Goal: Task Accomplishment & Management: Manage account settings

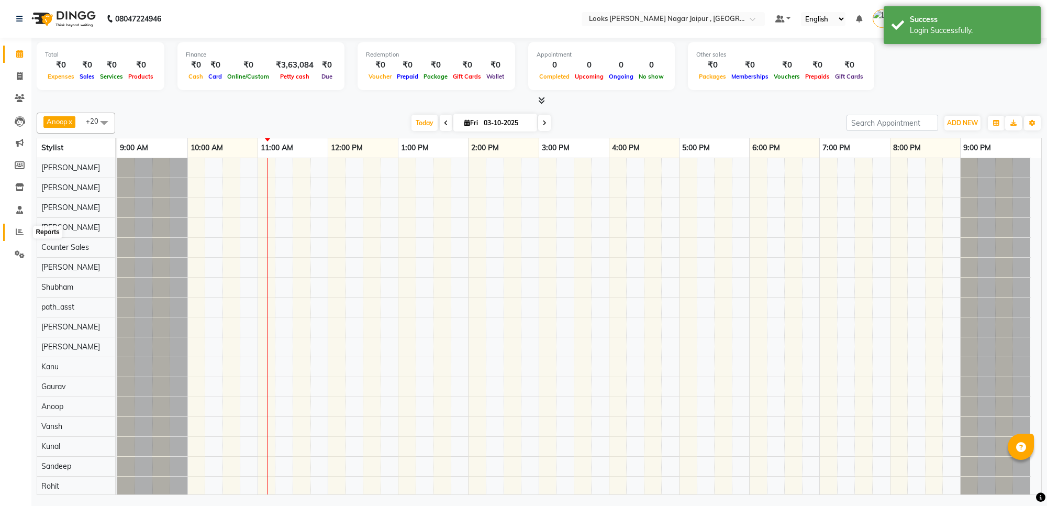
click at [21, 229] on icon at bounding box center [20, 232] width 8 height 8
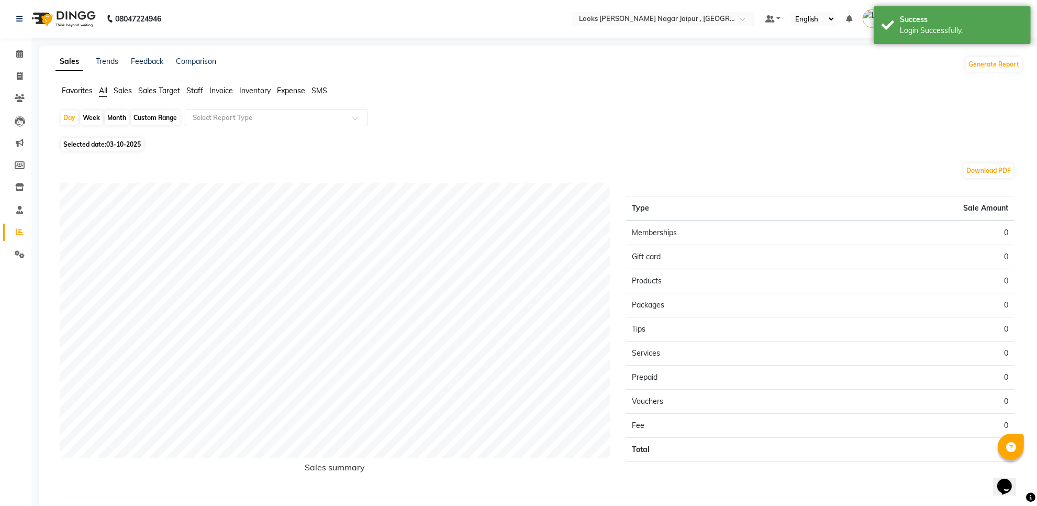
click at [202, 92] on span "Staff" at bounding box center [194, 90] width 17 height 9
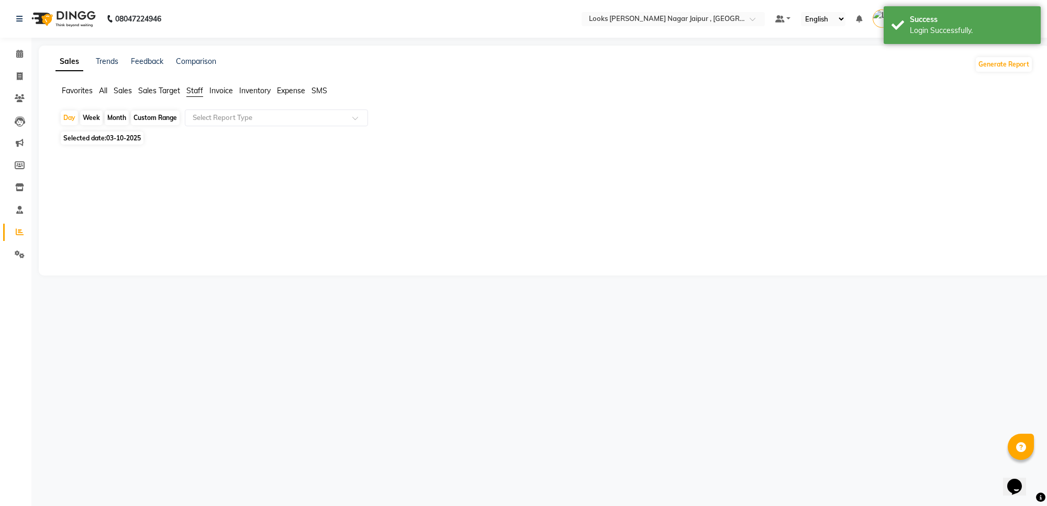
click at [131, 141] on span "03-10-2025" at bounding box center [123, 138] width 35 height 8
select select "10"
select select "2025"
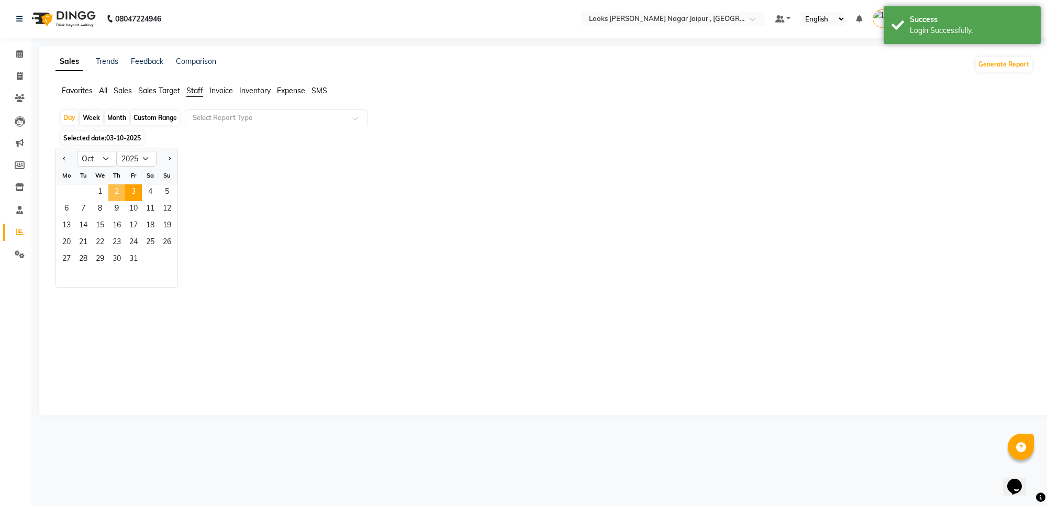
click at [117, 189] on span "2" at bounding box center [116, 192] width 17 height 17
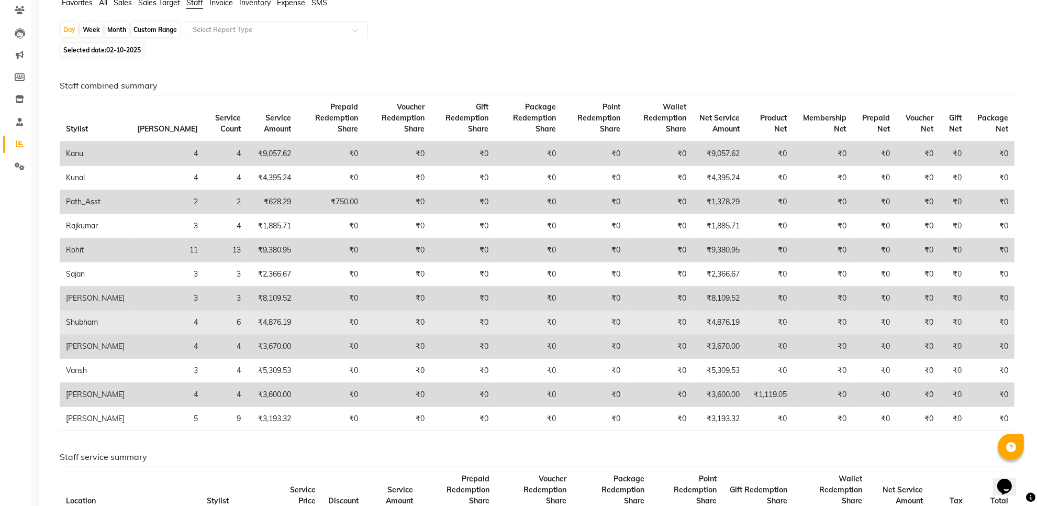
scroll to position [65, 0]
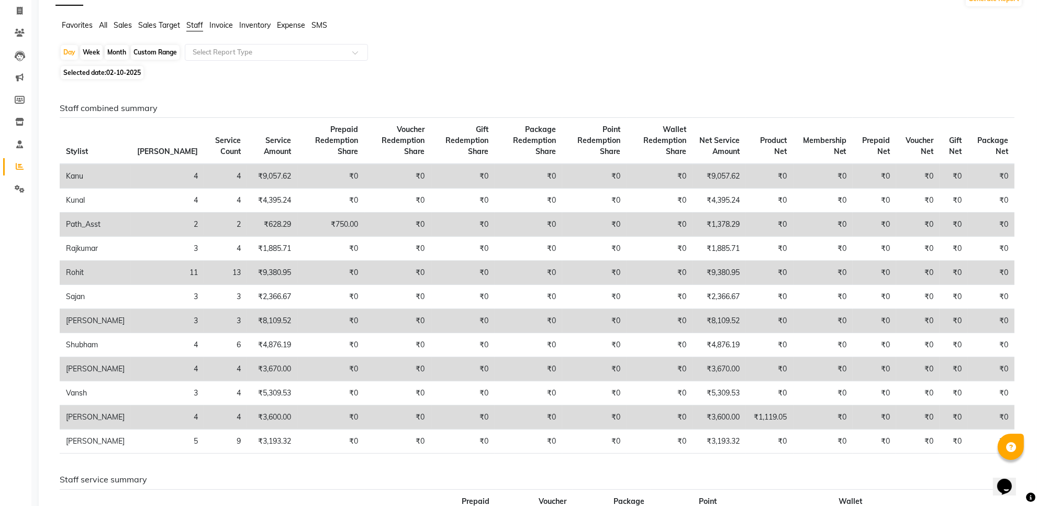
drag, startPoint x: 861, startPoint y: 93, endPoint x: 895, endPoint y: 92, distance: 34.1
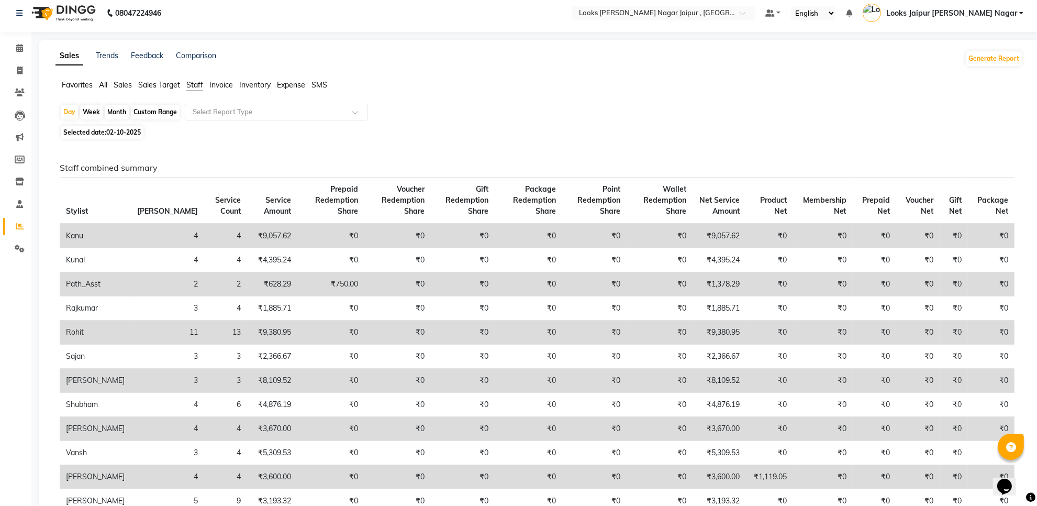
scroll to position [0, 0]
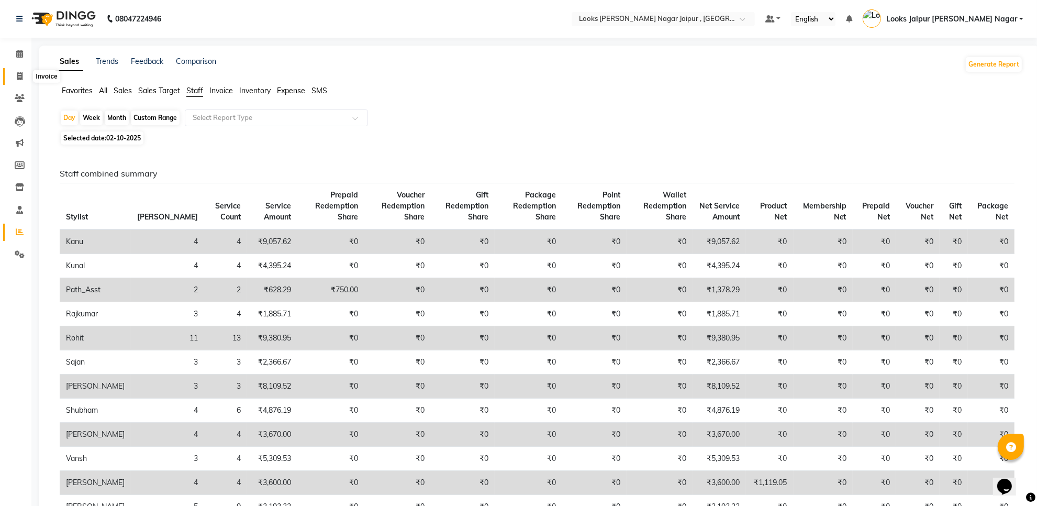
click at [17, 75] on icon at bounding box center [20, 76] width 6 height 8
select select "service"
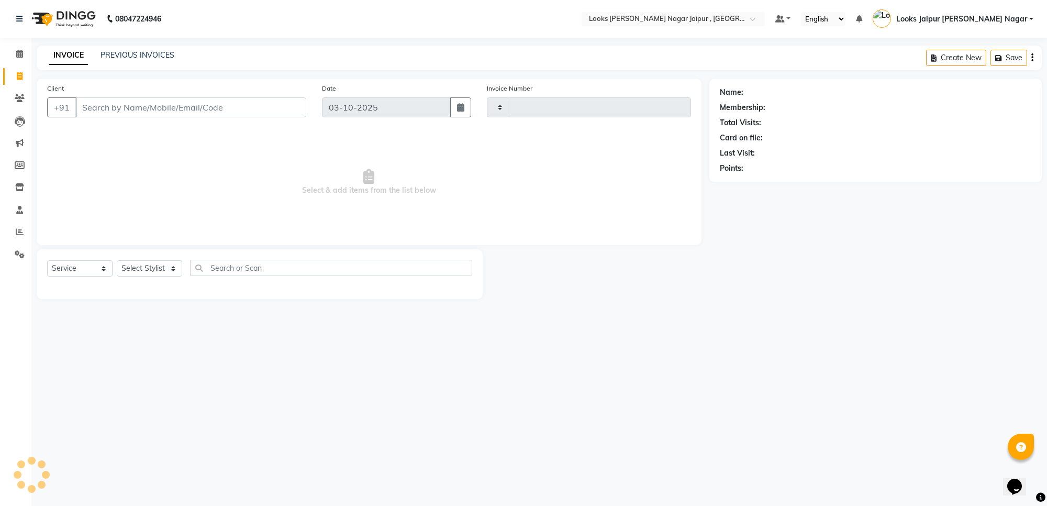
type input "4135"
select select "4317"
click at [131, 51] on link "PREVIOUS INVOICES" at bounding box center [137, 54] width 74 height 9
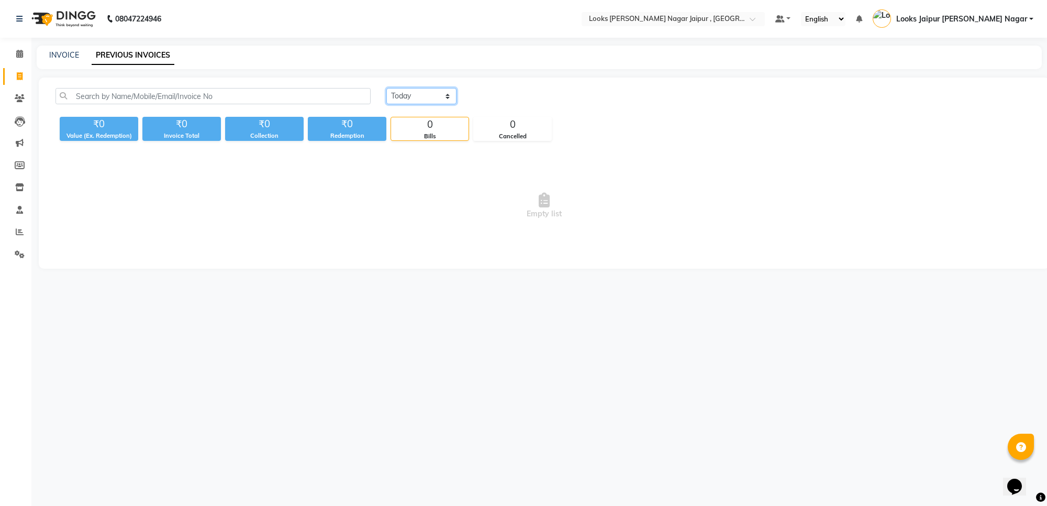
drag, startPoint x: 407, startPoint y: 93, endPoint x: 406, endPoint y: 102, distance: 8.9
click at [407, 93] on select "[DATE] [DATE] Custom Range" at bounding box center [421, 96] width 70 height 16
select select "[DATE]"
click at [386, 88] on select "[DATE] [DATE] Custom Range" at bounding box center [421, 96] width 70 height 16
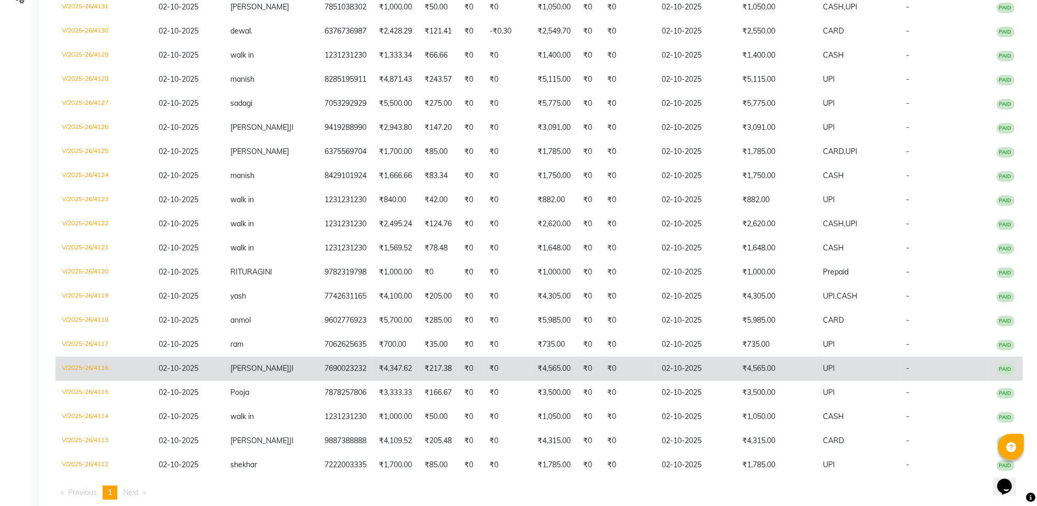
scroll to position [284, 0]
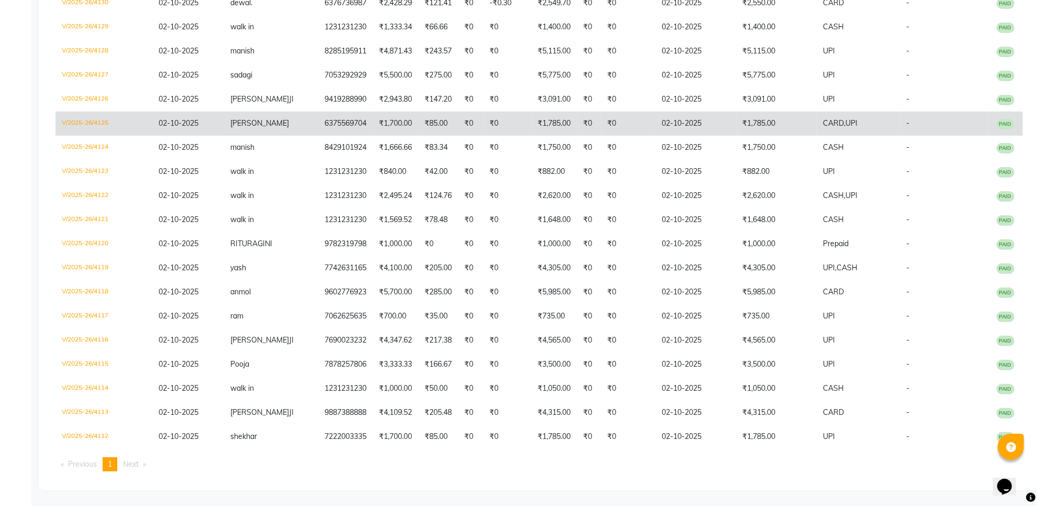
click at [319, 135] on td "6375569704" at bounding box center [346, 123] width 54 height 24
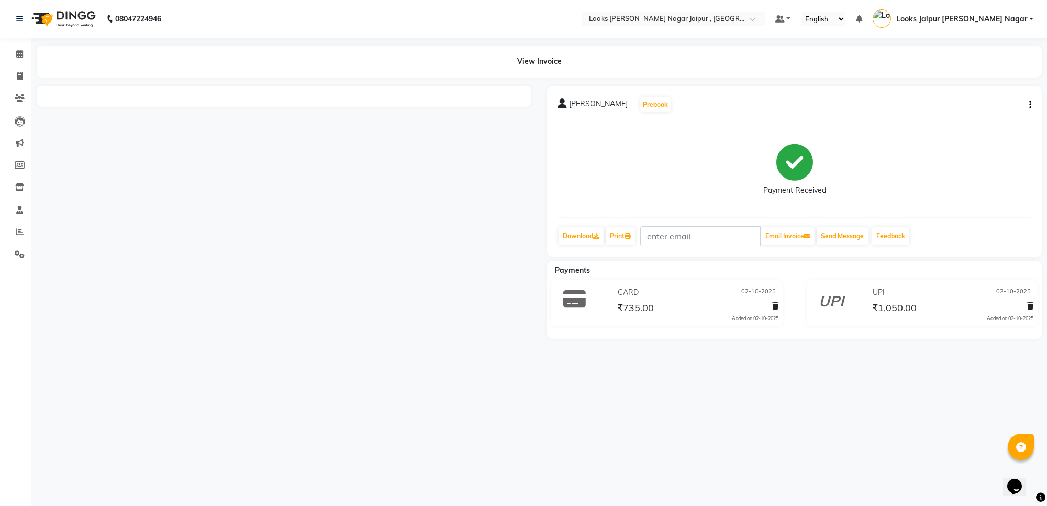
click at [1030, 105] on icon "button" at bounding box center [1030, 105] width 2 height 1
click at [970, 110] on div "Edit Item Staff" at bounding box center [978, 111] width 72 height 13
select select
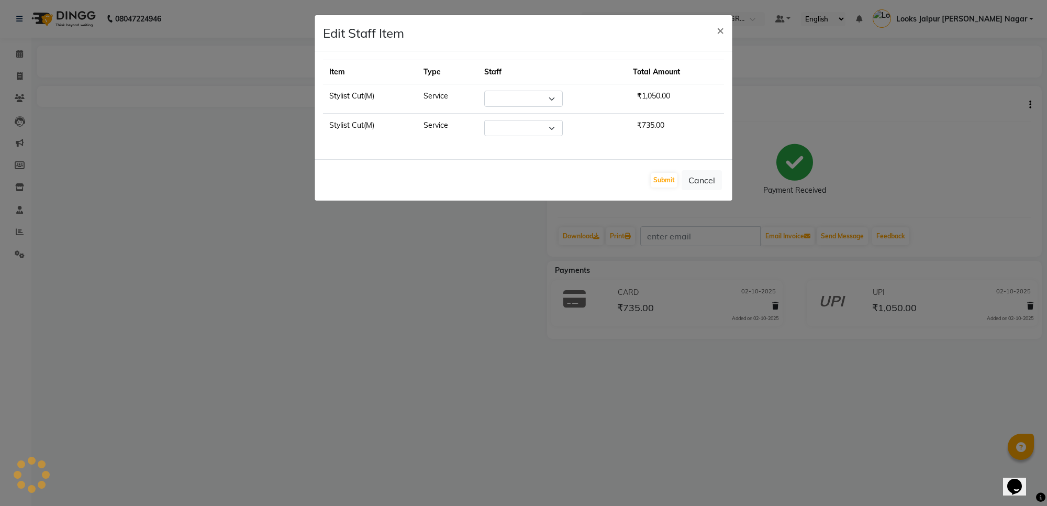
select select "23560"
click at [698, 186] on button "Cancel" at bounding box center [701, 180] width 40 height 20
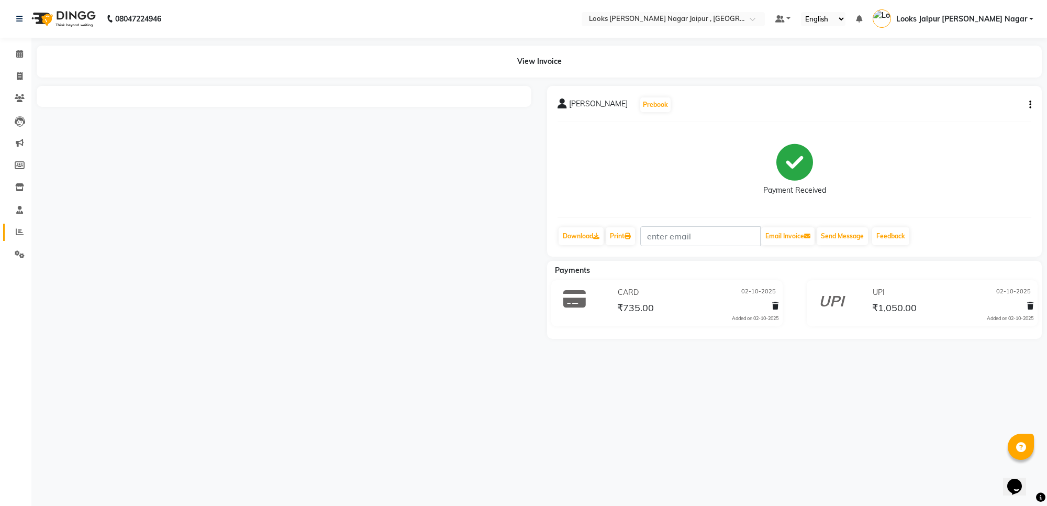
click at [21, 239] on link "Reports" at bounding box center [15, 231] width 25 height 17
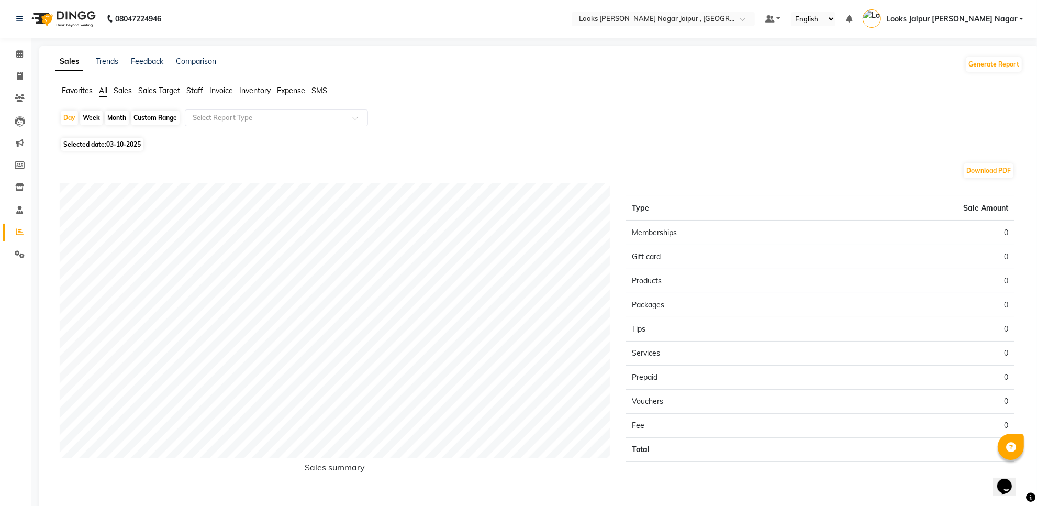
click at [0, 226] on li "Reports" at bounding box center [15, 232] width 31 height 23
click at [207, 95] on ul "Favorites All Sales Sales Target Staff Invoice Inventory Expense SMS" at bounding box center [538, 91] width 967 height 12
click at [204, 92] on ul "Favorites All Sales Sales Target Staff Invoice Inventory Expense SMS" at bounding box center [538, 91] width 967 height 12
click at [199, 93] on span "Staff" at bounding box center [194, 90] width 17 height 9
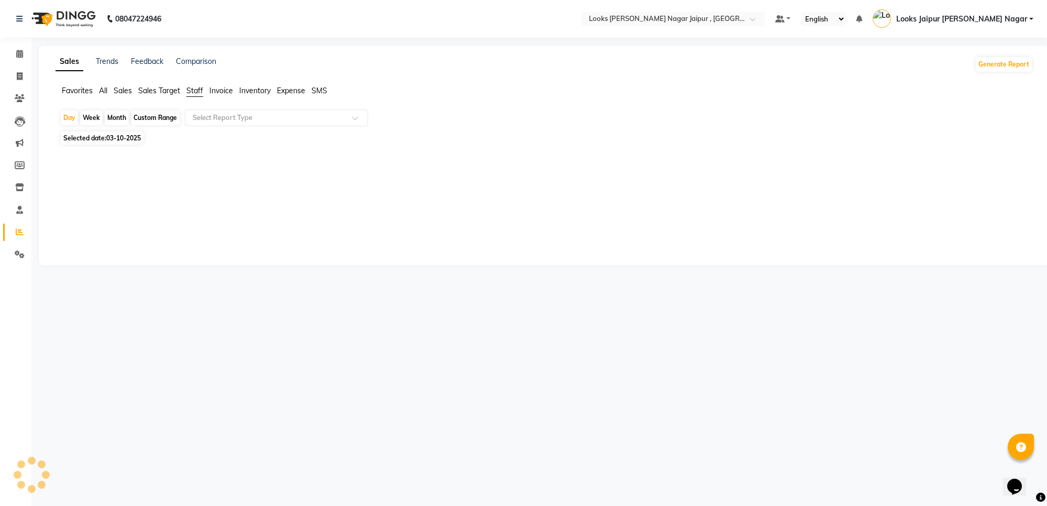
click at [115, 132] on span "Selected date: 03-10-2025" at bounding box center [102, 137] width 83 height 13
click at [118, 139] on span "03-10-2025" at bounding box center [123, 138] width 35 height 8
select select "10"
select select "2025"
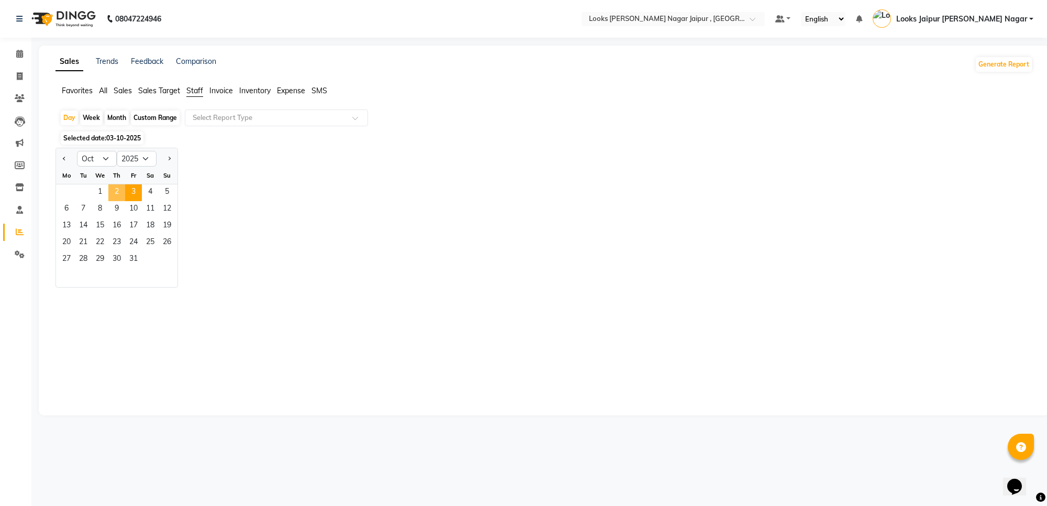
click at [120, 189] on span "2" at bounding box center [116, 192] width 17 height 17
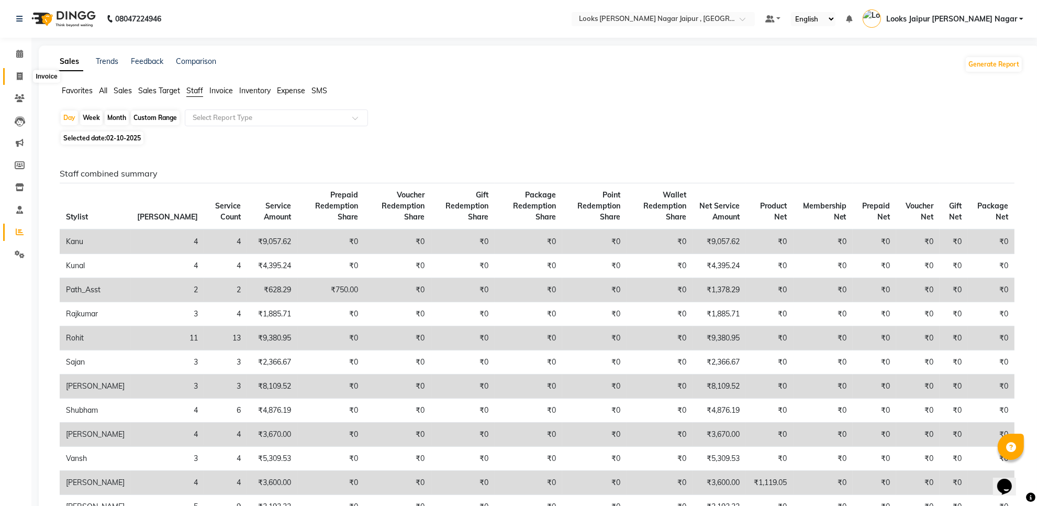
click at [16, 73] on span at bounding box center [19, 77] width 18 height 12
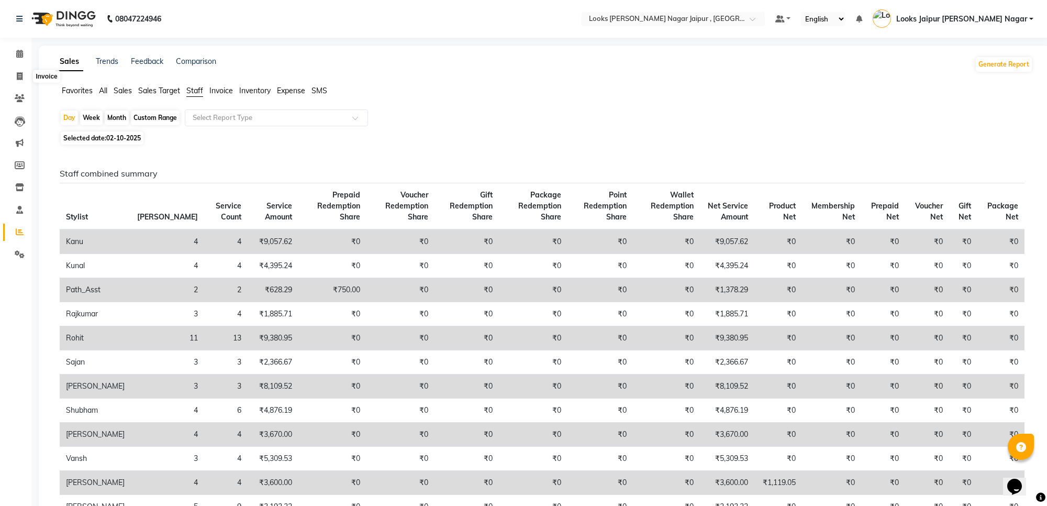
select select "service"
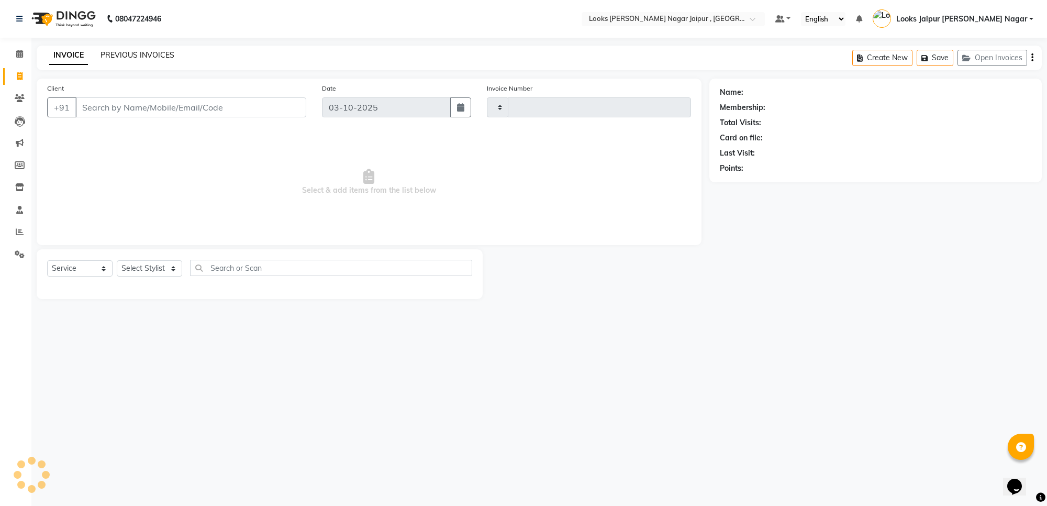
type input "4135"
select select "4317"
click at [121, 55] on link "PREVIOUS INVOICES" at bounding box center [137, 54] width 74 height 9
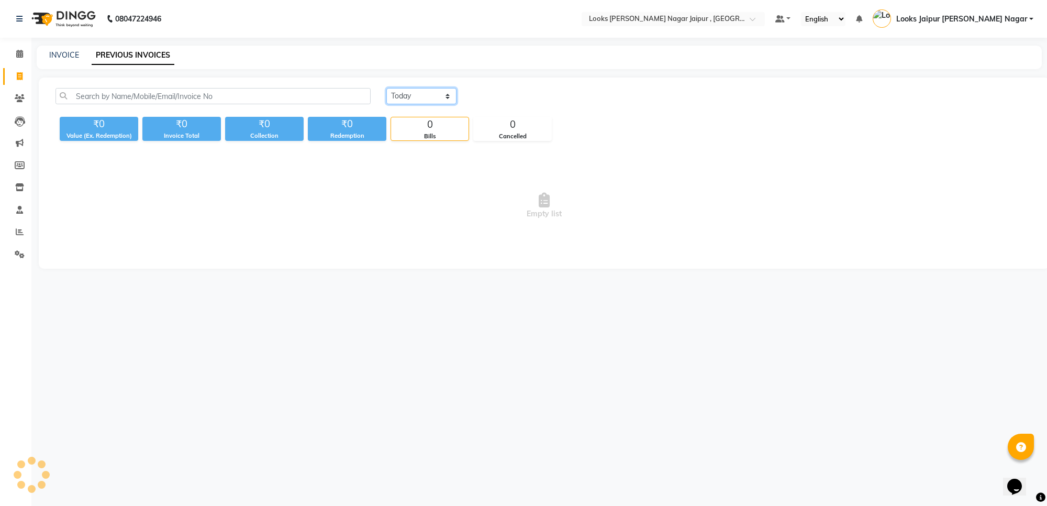
click at [437, 94] on select "[DATE] [DATE] Custom Range" at bounding box center [421, 96] width 70 height 16
select select "[DATE]"
click at [386, 88] on select "[DATE] [DATE] Custom Range" at bounding box center [421, 96] width 70 height 16
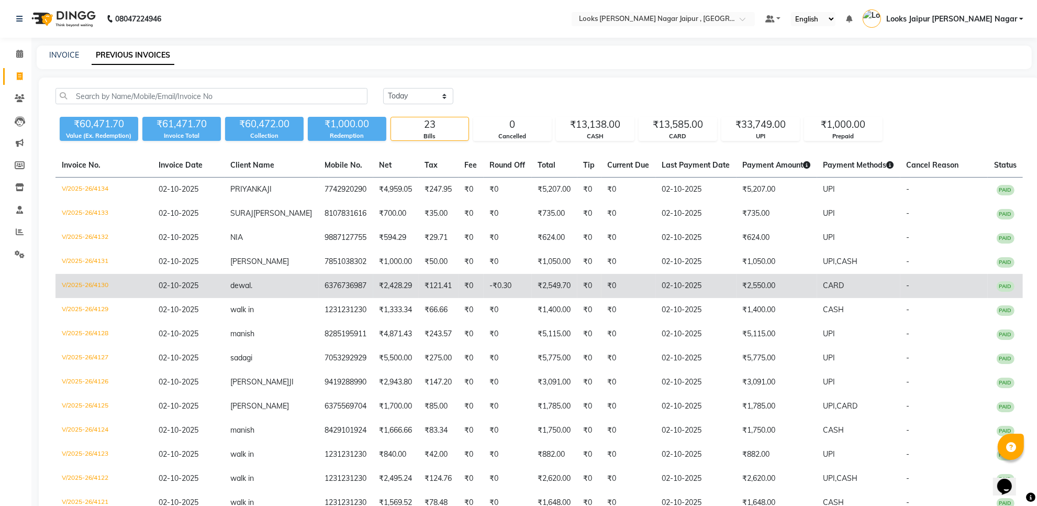
click at [613, 295] on td "₹0" at bounding box center [628, 286] width 54 height 24
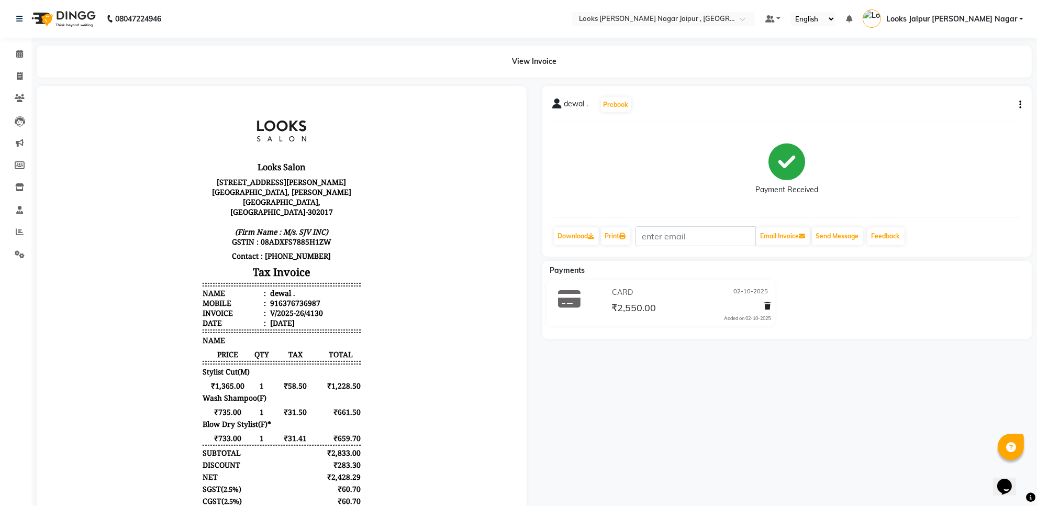
click at [1020, 105] on icon "button" at bounding box center [1020, 105] width 2 height 1
click at [959, 114] on div "Edit Item Staff" at bounding box center [968, 111] width 72 height 13
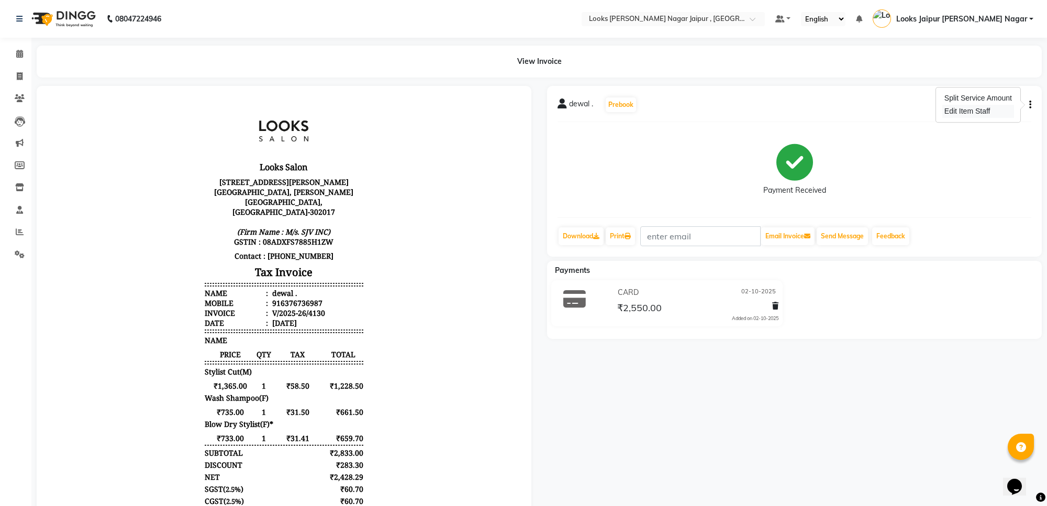
select select "23563"
select select "59708"
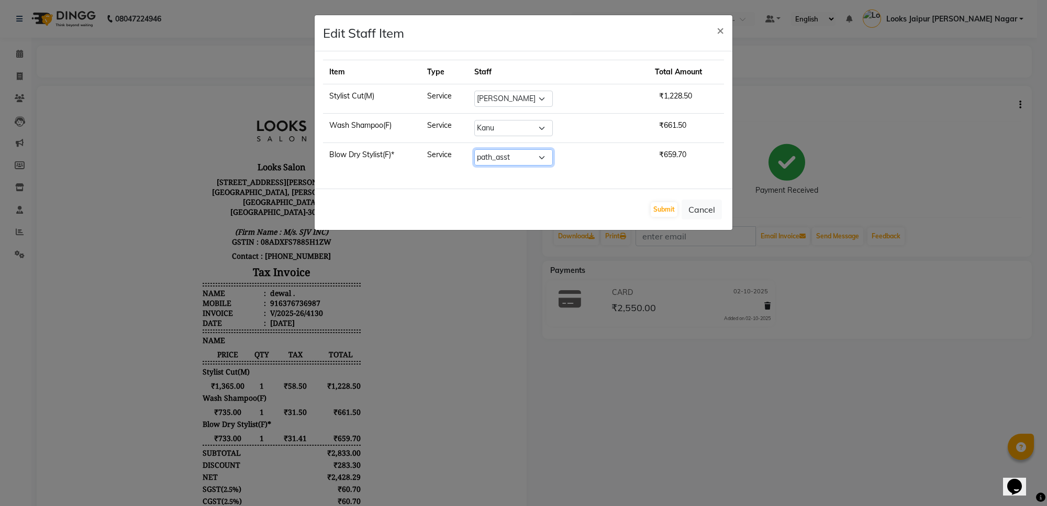
click at [530, 161] on select "Select Anjali_nail art Anoop Aryan Verma Counter Sales Gaurav Kanu Kunal Looks …" at bounding box center [513, 157] width 79 height 16
click at [491, 150] on select "Select Anjali_nail art Anoop Aryan Verma Counter Sales Gaurav Kanu Kunal Looks …" at bounding box center [513, 157] width 79 height 16
click at [529, 166] on td "Select Anjali_nail art Anoop Aryan Verma Counter Sales Gaurav Kanu Kunal Looks …" at bounding box center [558, 157] width 180 height 29
click at [534, 163] on select "Select Anjali_nail art Anoop Aryan Verma Counter Sales Gaurav Kanu Kunal Looks …" at bounding box center [513, 157] width 79 height 16
select select "29912"
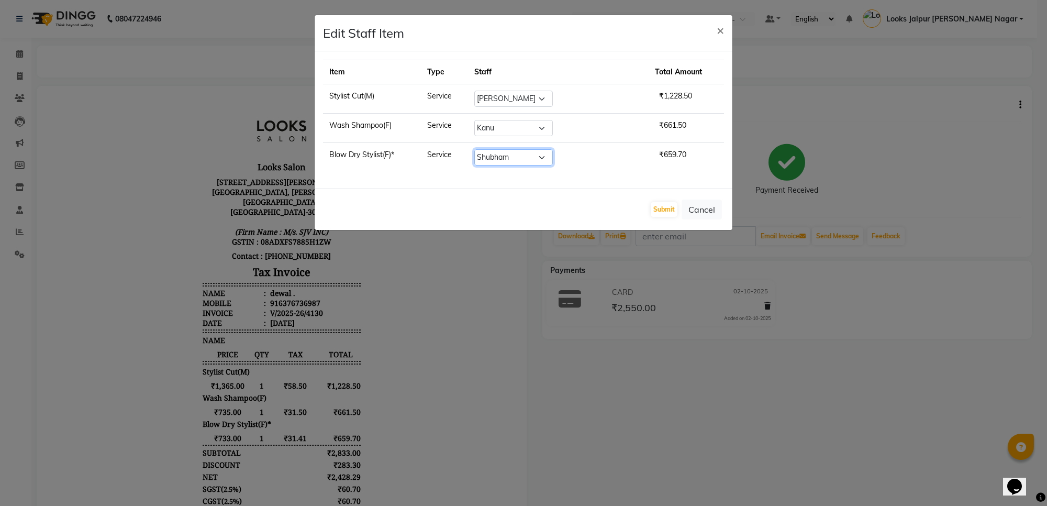
click at [491, 150] on select "Select Anjali_nail art Anoop Aryan Verma Counter Sales Gaurav Kanu Kunal Looks …" at bounding box center [513, 157] width 79 height 16
click at [659, 208] on button "Submit" at bounding box center [664, 209] width 27 height 15
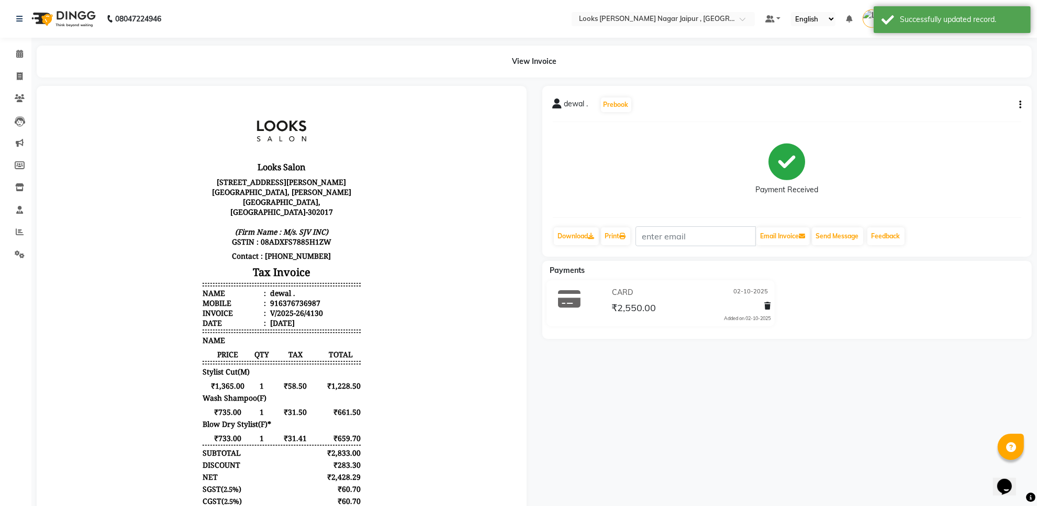
drag, startPoint x: 24, startPoint y: 126, endPoint x: 35, endPoint y: 198, distance: 73.1
click at [35, 198] on app-home "08047224946 Select Location × Looks Malviya Nagar Jaipur , Jaipur Default Panel…" at bounding box center [518, 320] width 1037 height 640
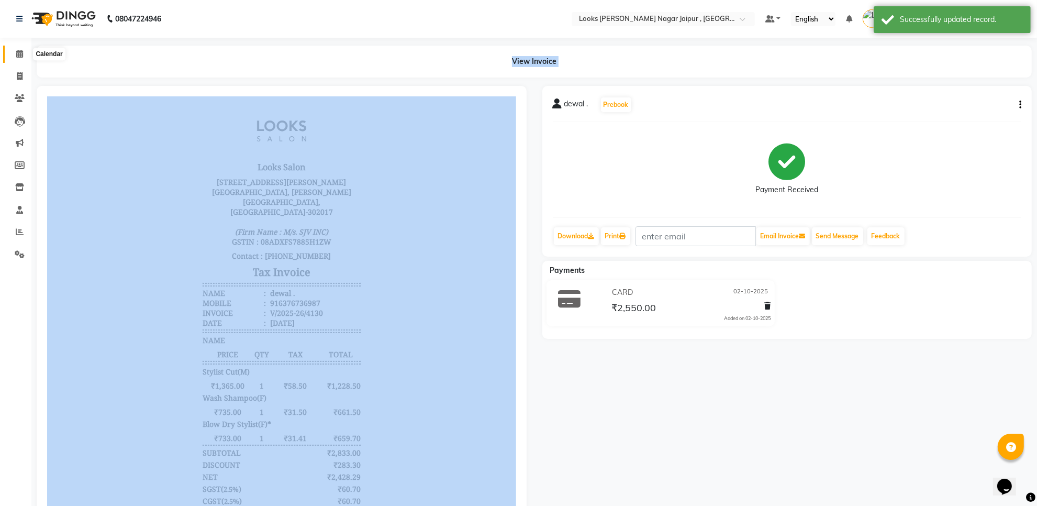
click at [20, 50] on span at bounding box center [19, 54] width 18 height 12
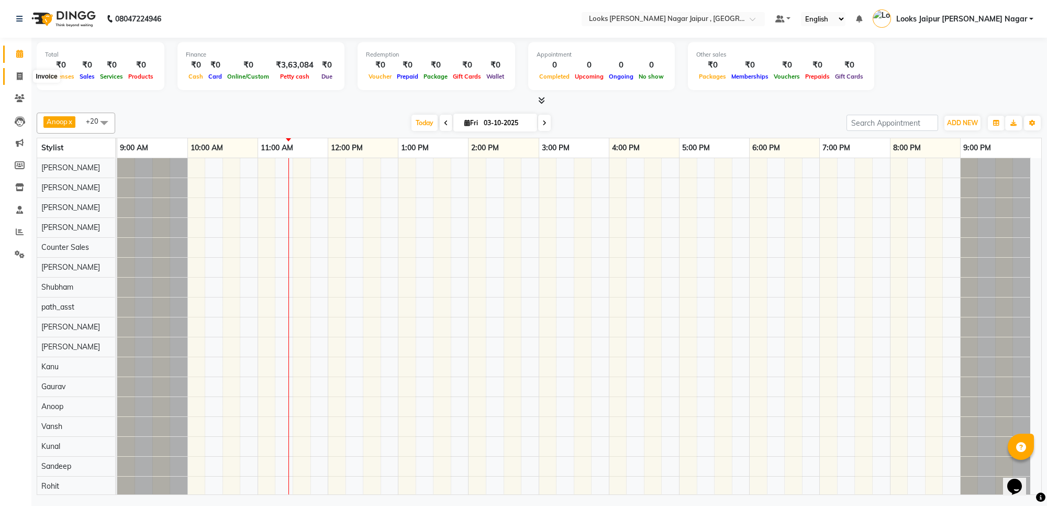
click at [19, 71] on span at bounding box center [19, 77] width 18 height 12
select select "service"
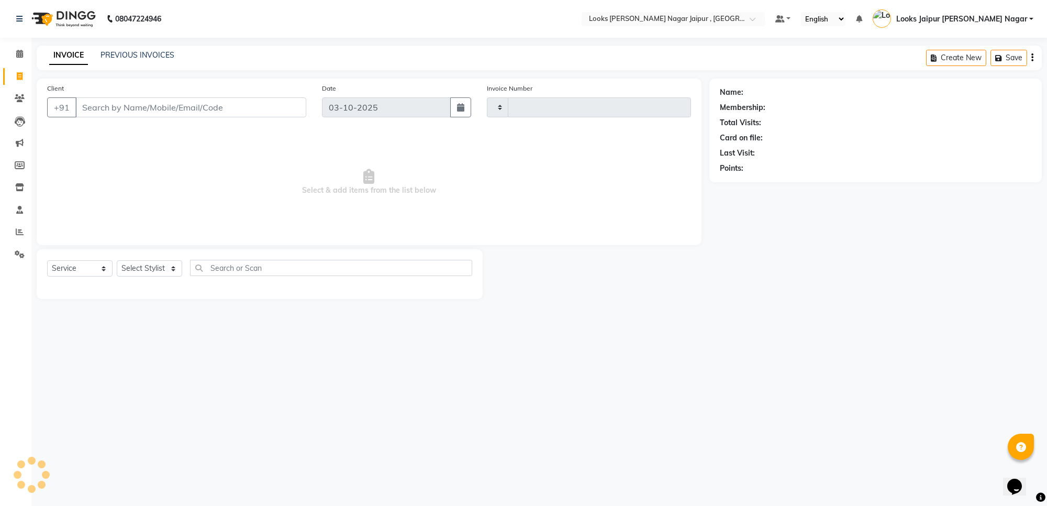
type input "4135"
select select "4317"
click at [108, 111] on input "Client" at bounding box center [190, 107] width 231 height 20
type input "8769486384"
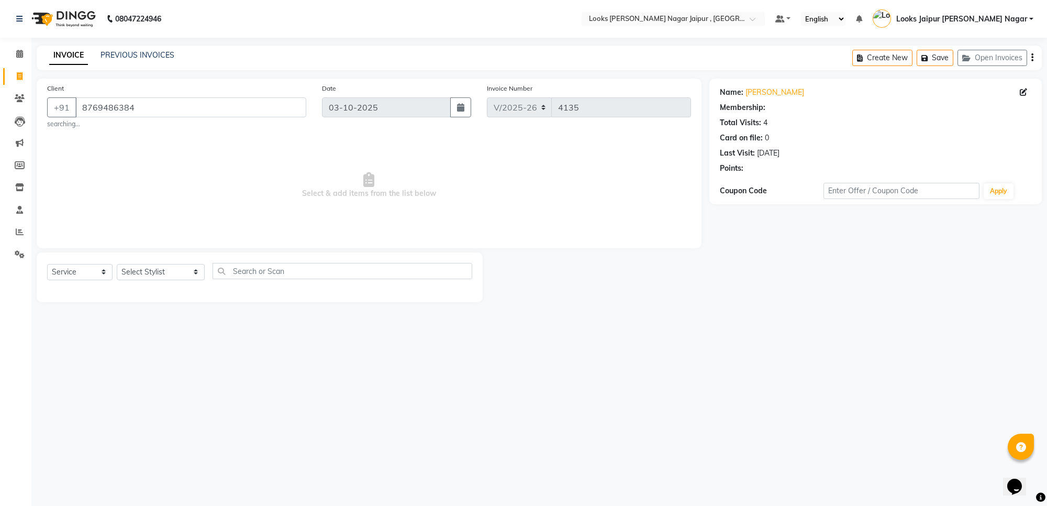
select select "1: Object"
drag, startPoint x: 263, startPoint y: 99, endPoint x: 274, endPoint y: 100, distance: 10.5
click at [271, 100] on input "8769486384" at bounding box center [190, 107] width 231 height 20
type input "8"
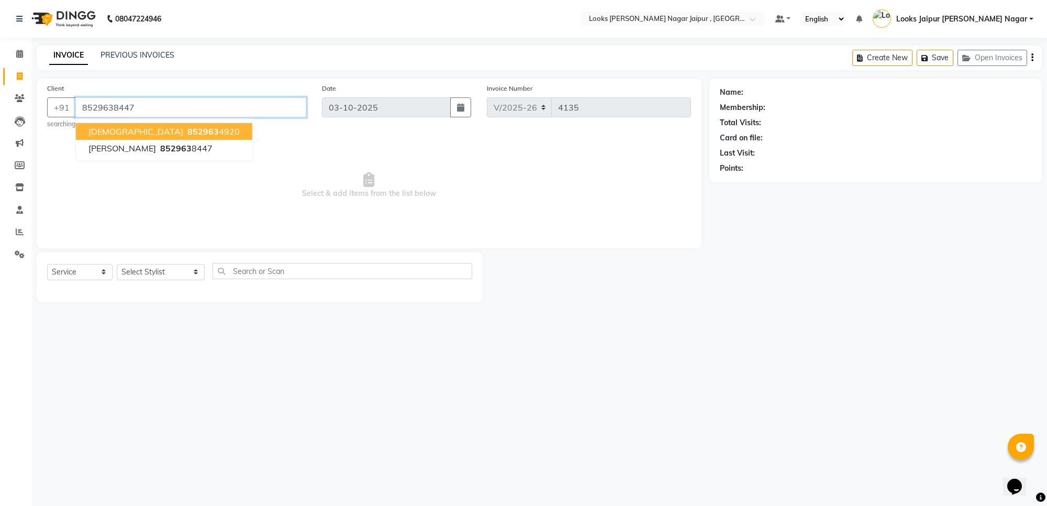
type input "8529638447"
select select "1: Object"
click at [841, 181] on div "Name: Lashika Membership: No Active Membership Total Visits: 3 Card on file: 0 …" at bounding box center [875, 158] width 332 height 159
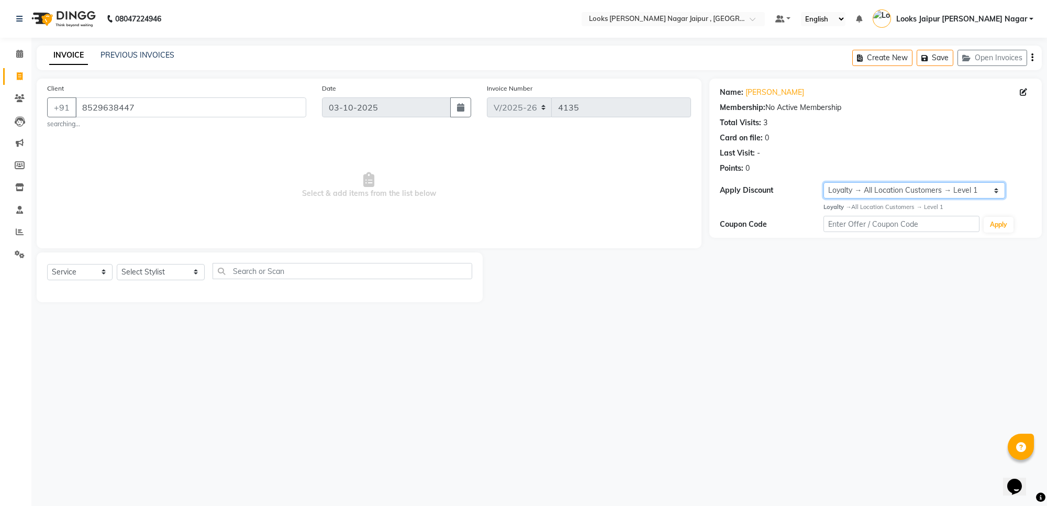
click at [846, 191] on select "Select Loyalty → All Location Customers → Level 1" at bounding box center [914, 190] width 182 height 16
click at [570, 251] on div "Client +91 8529638447 searching... Date 03-10-2025 Invoice Number V/2025 V/2025…" at bounding box center [369, 190] width 680 height 223
click at [0, 113] on ul "Calendar Invoice Clients Leads Marketing Members Inventory Staff Reports Settin…" at bounding box center [15, 157] width 31 height 228
click at [354, 107] on div "Client +91 8529638447 searching... Date 03-10-2025 Invoice Number V/2025 V/2025…" at bounding box center [368, 106] width 659 height 46
click at [488, 153] on span "Select & add items from the list below" at bounding box center [369, 185] width 644 height 105
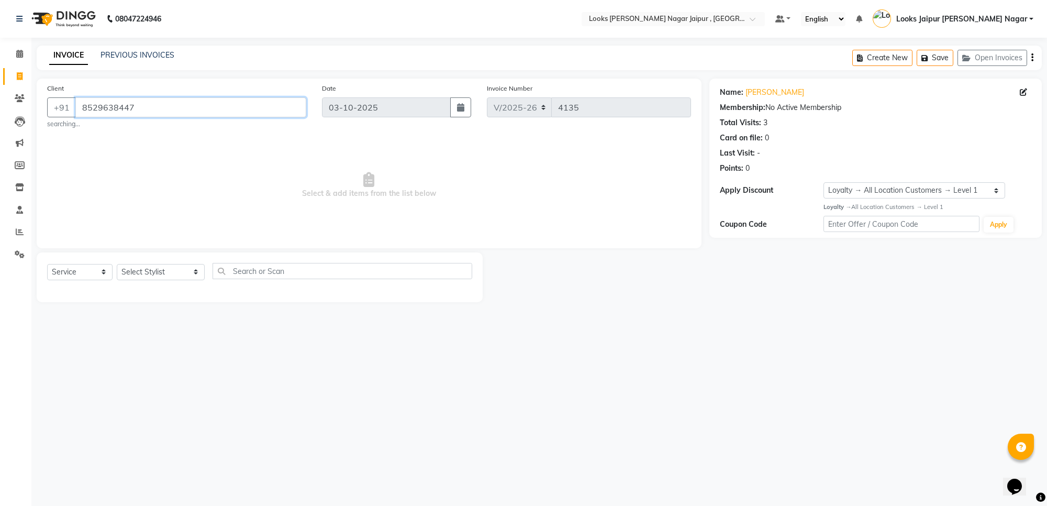
drag, startPoint x: 80, startPoint y: 103, endPoint x: 210, endPoint y: 106, distance: 130.4
click at [209, 106] on input "8529638447" at bounding box center [190, 107] width 231 height 20
click at [19, 106] on link "Clients" at bounding box center [15, 98] width 25 height 17
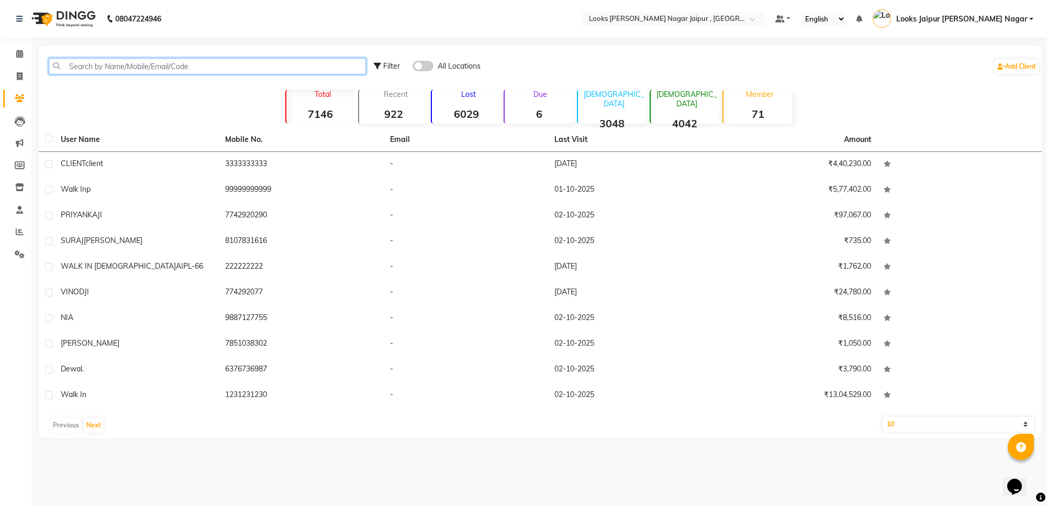
click at [207, 72] on input "text" at bounding box center [207, 66] width 317 height 16
paste input "8529638447"
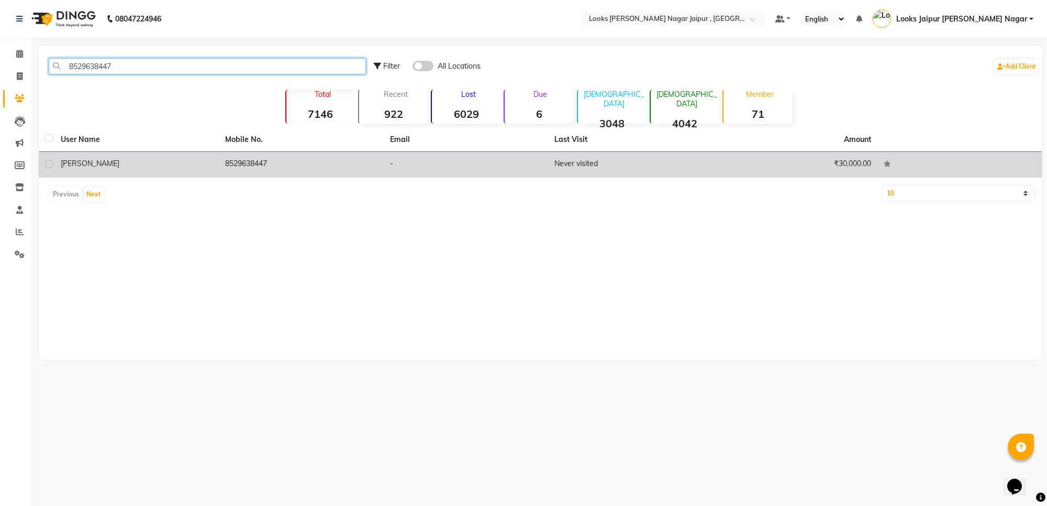
type input "8529638447"
click at [341, 171] on td "8529638447" at bounding box center [301, 165] width 164 height 26
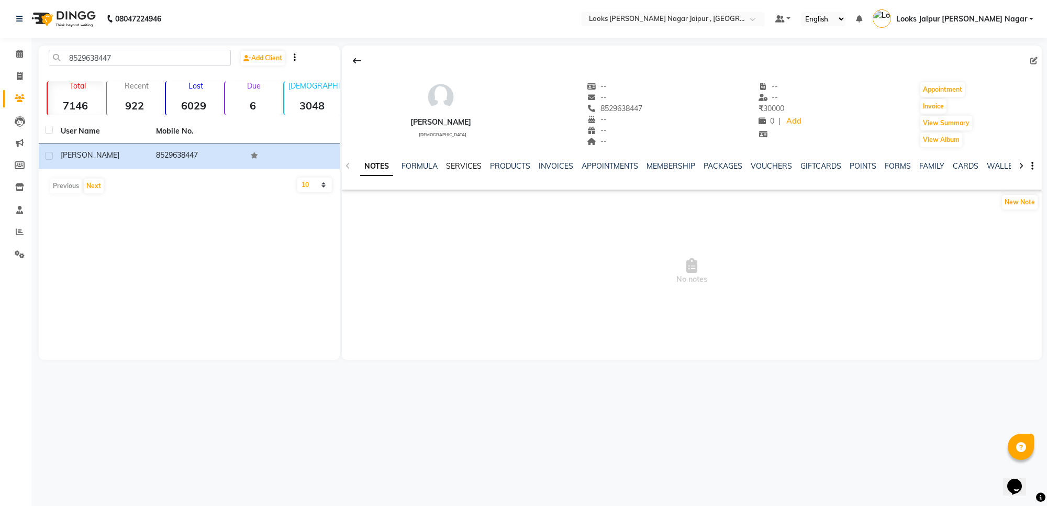
click at [472, 161] on link "SERVICES" at bounding box center [464, 165] width 36 height 9
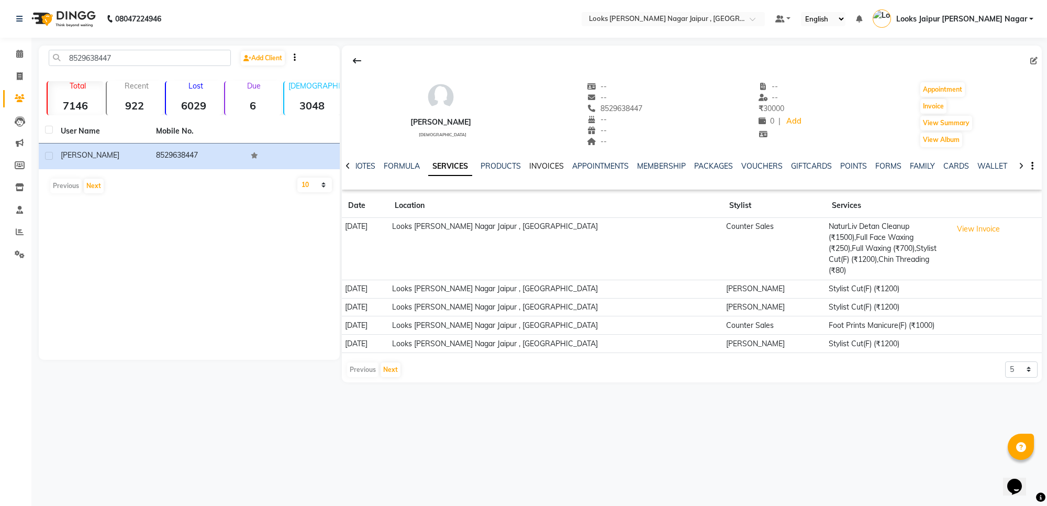
click at [542, 166] on link "INVOICES" at bounding box center [546, 165] width 35 height 9
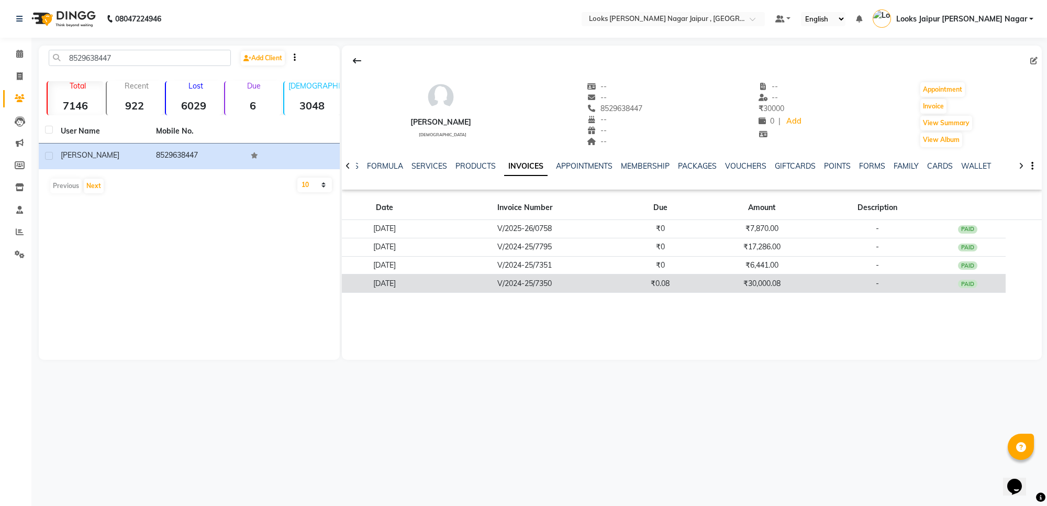
click at [970, 283] on div "PAID" at bounding box center [968, 283] width 20 height 8
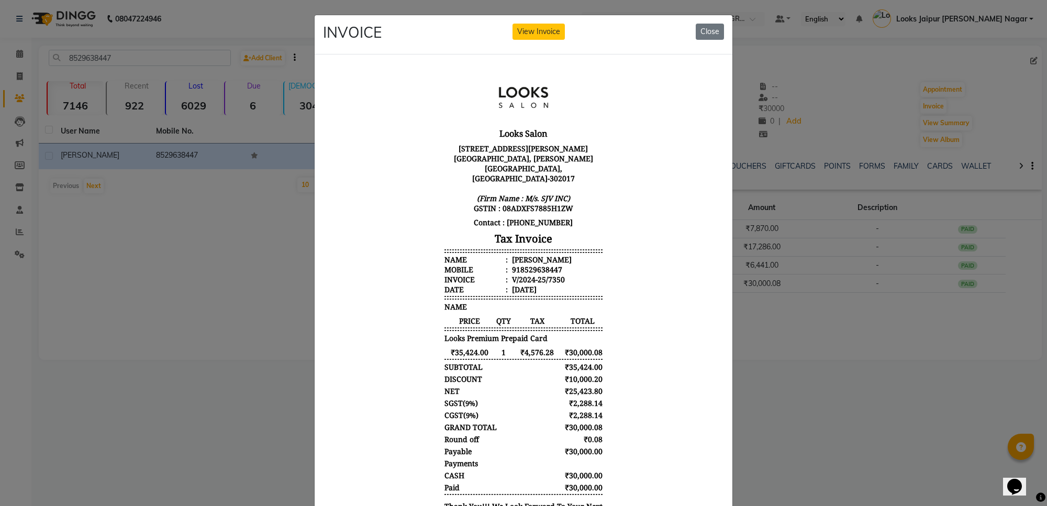
click at [792, 313] on ngb-modal-window "INVOICE View Invoice Close" at bounding box center [523, 253] width 1047 height 506
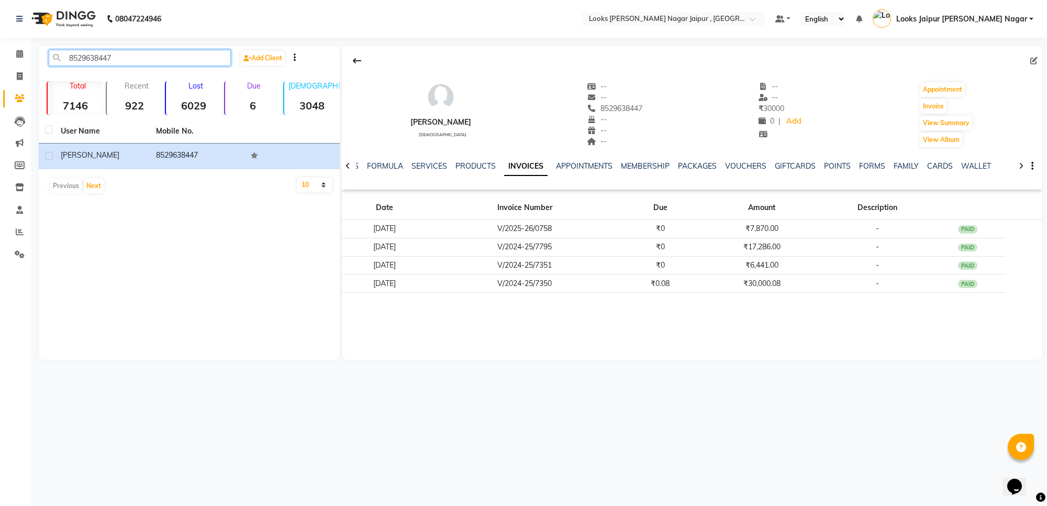
drag, startPoint x: 67, startPoint y: 52, endPoint x: 171, endPoint y: 50, distance: 103.7
click at [171, 50] on input "8529638447" at bounding box center [140, 58] width 182 height 16
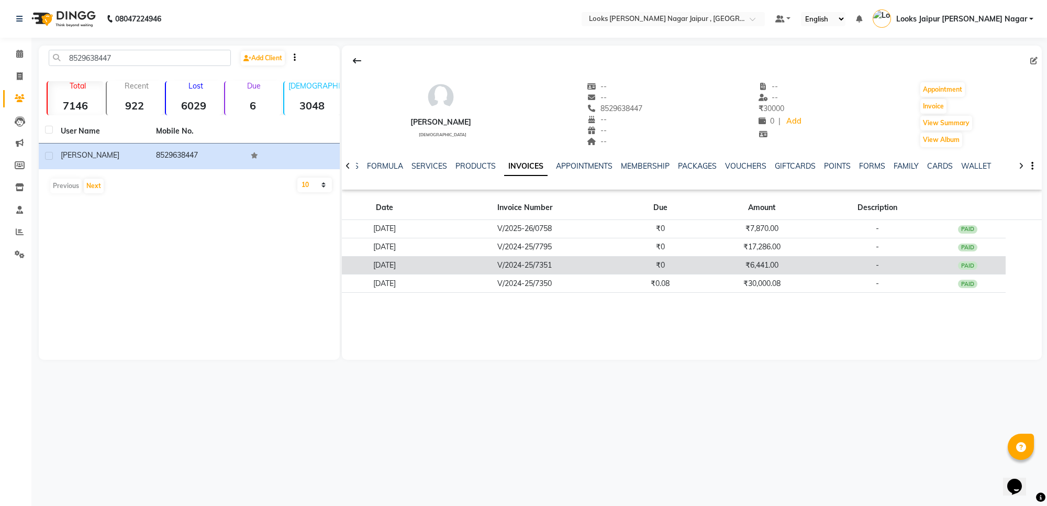
click at [976, 264] on div "PAID" at bounding box center [968, 265] width 20 height 8
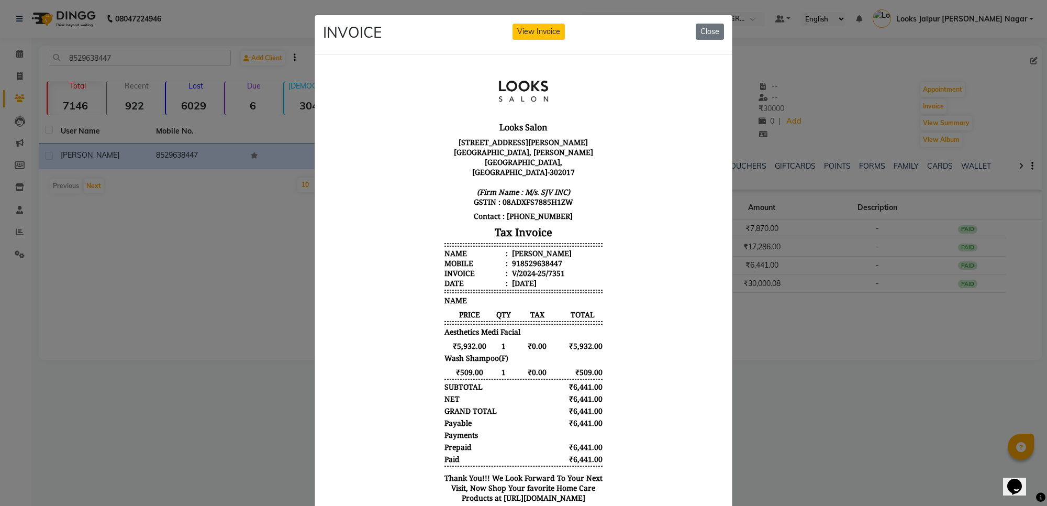
scroll to position [8, 0]
click at [709, 30] on button "Close" at bounding box center [710, 32] width 28 height 16
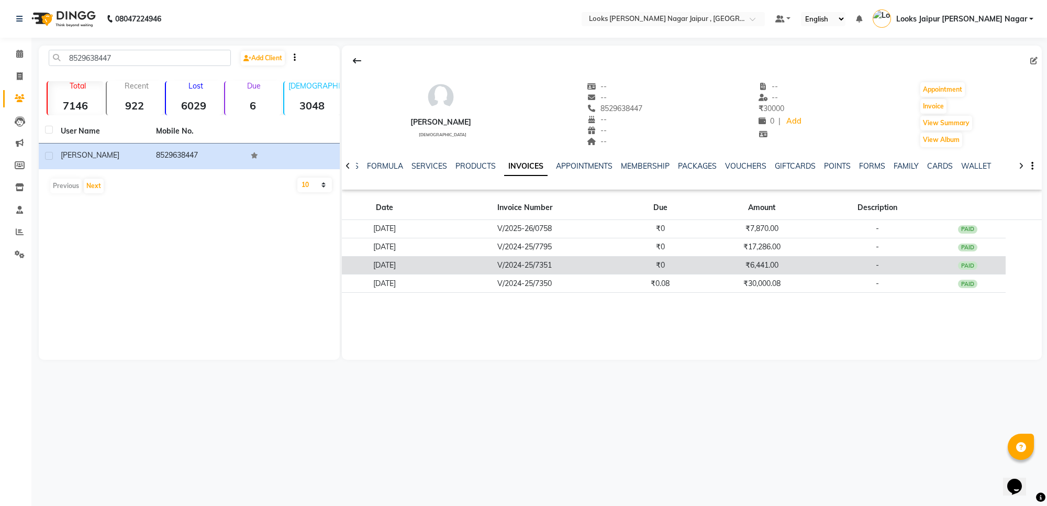
click at [972, 267] on div "PAID" at bounding box center [968, 265] width 20 height 8
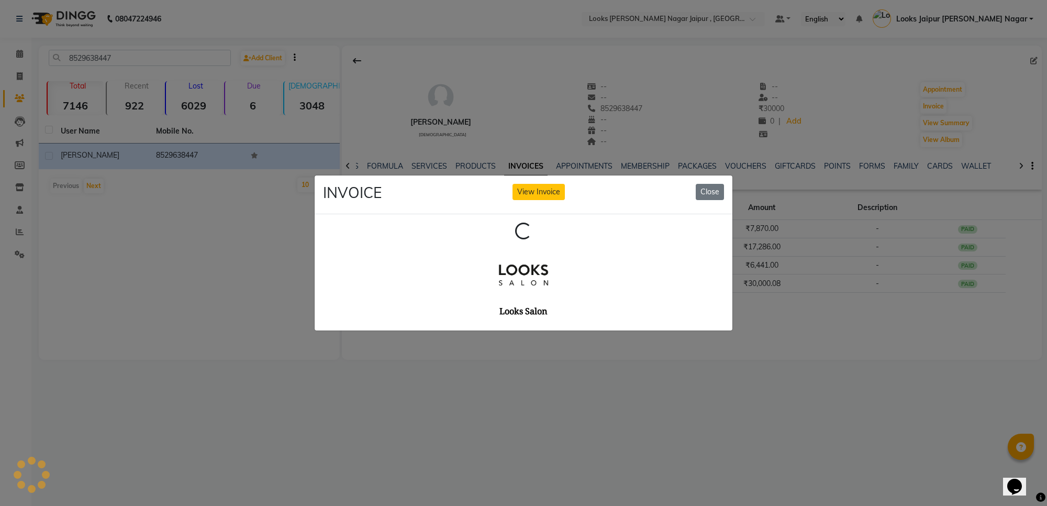
scroll to position [0, 0]
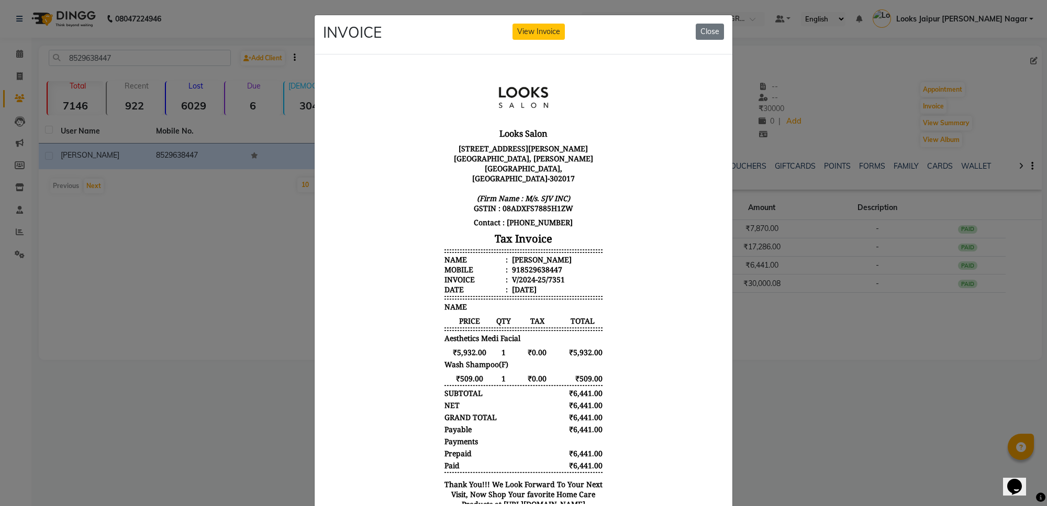
click at [801, 216] on ngb-modal-window "INVOICE View Invoice Close" at bounding box center [523, 253] width 1047 height 506
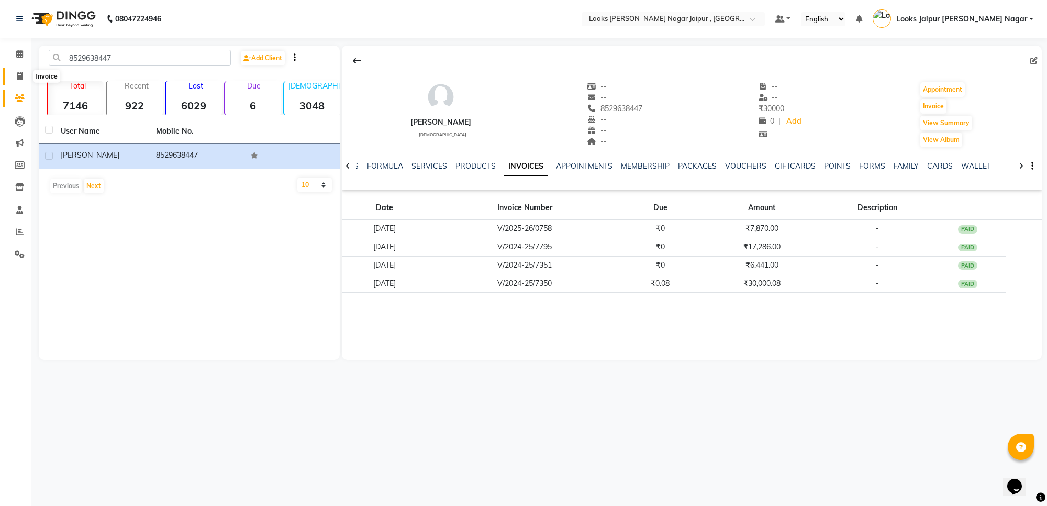
click at [20, 80] on icon at bounding box center [20, 76] width 6 height 8
select select "service"
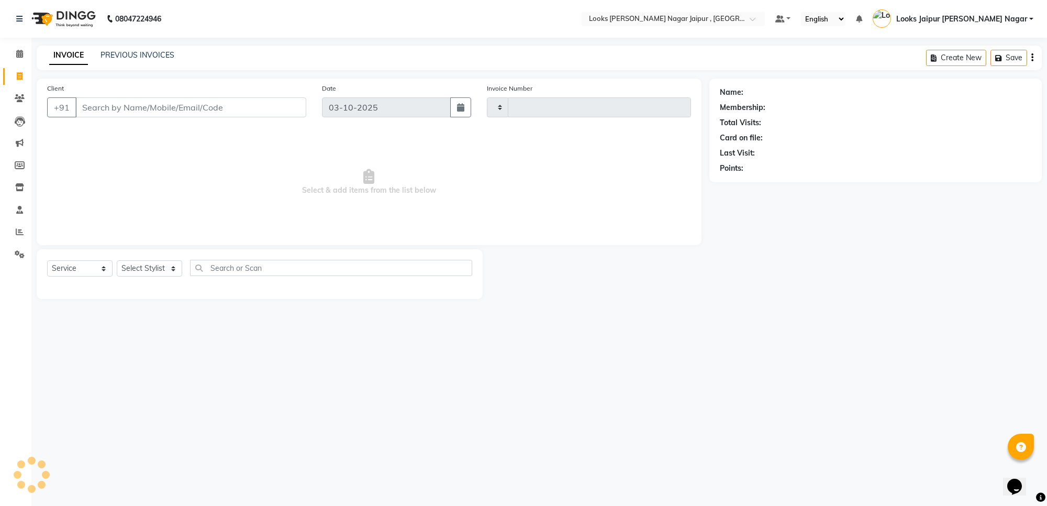
type input "4135"
select select "4317"
type input "8529638447"
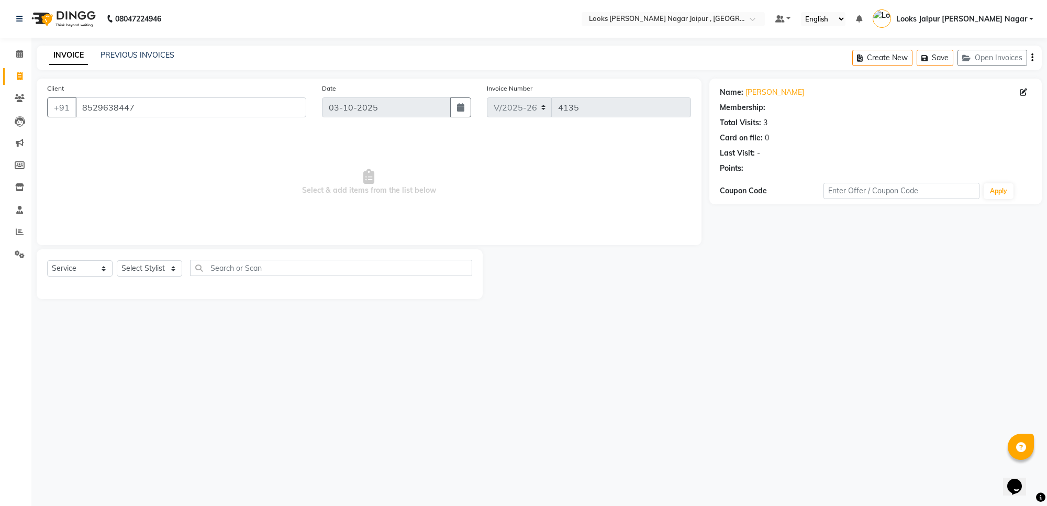
select select "1: Object"
click at [967, 192] on select "Select Loyalty → All Location Customers → Level 1" at bounding box center [914, 190] width 182 height 16
click at [563, 223] on span "Select & add items from the list below" at bounding box center [369, 182] width 644 height 105
click at [7, 98] on link "Clients" at bounding box center [15, 98] width 25 height 17
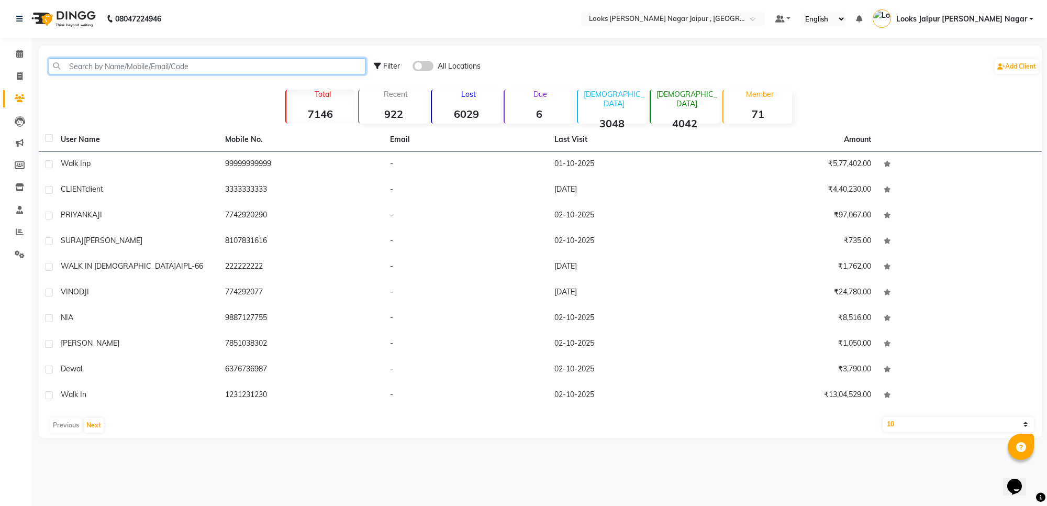
click at [304, 63] on input "text" at bounding box center [207, 66] width 317 height 16
paste input "8529638447"
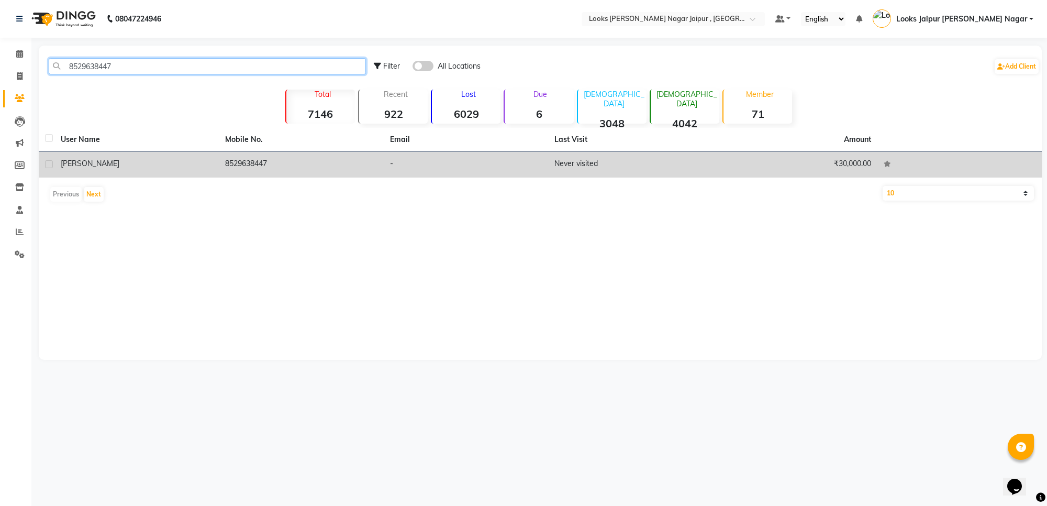
type input "8529638447"
click at [254, 177] on td "8529638447" at bounding box center [301, 165] width 164 height 26
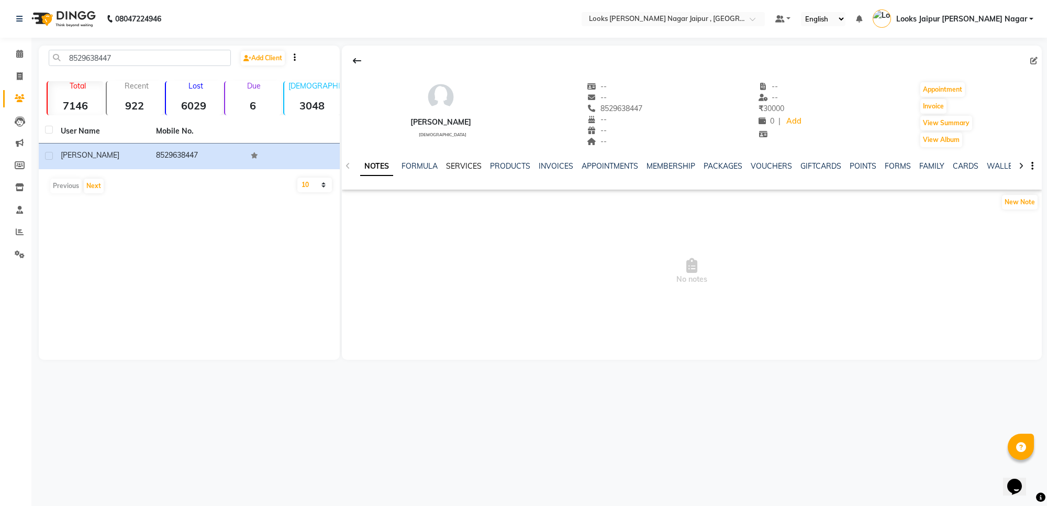
click at [456, 165] on link "SERVICES" at bounding box center [464, 165] width 36 height 9
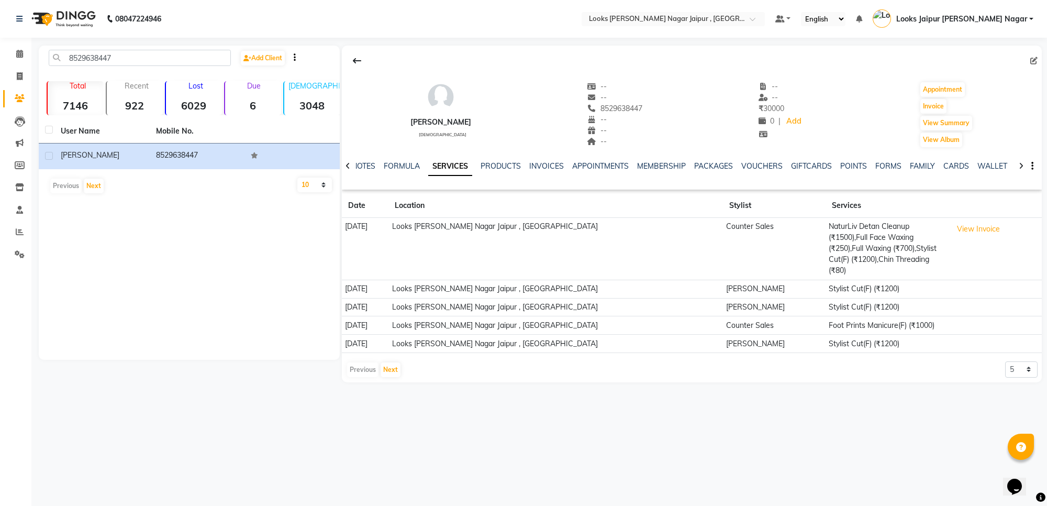
click at [422, 161] on ul "NOTES FORMULA SERVICES PRODUCTS INVOICES APPOINTMENTS MEMBERSHIP PACKAGES VOUCH…" at bounding box center [684, 166] width 664 height 11
click at [422, 163] on ul "NOTES FORMULA SERVICES PRODUCTS INVOICES APPOINTMENTS MEMBERSHIP PACKAGES VOUCH…" at bounding box center [684, 166] width 664 height 11
click at [407, 166] on link "FORMULA" at bounding box center [402, 165] width 36 height 9
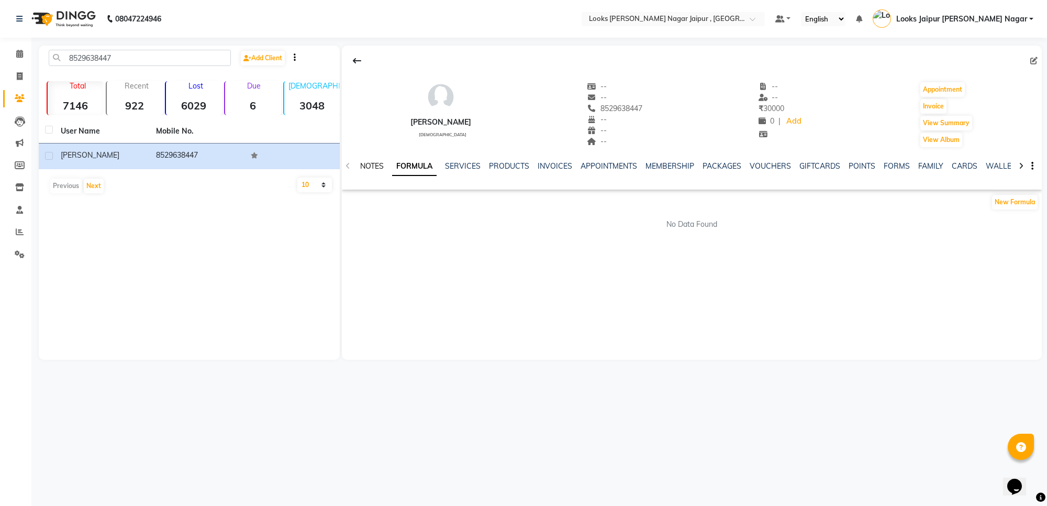
click at [375, 168] on link "NOTES" at bounding box center [372, 165] width 24 height 9
click at [476, 168] on link "SERVICES" at bounding box center [464, 165] width 36 height 9
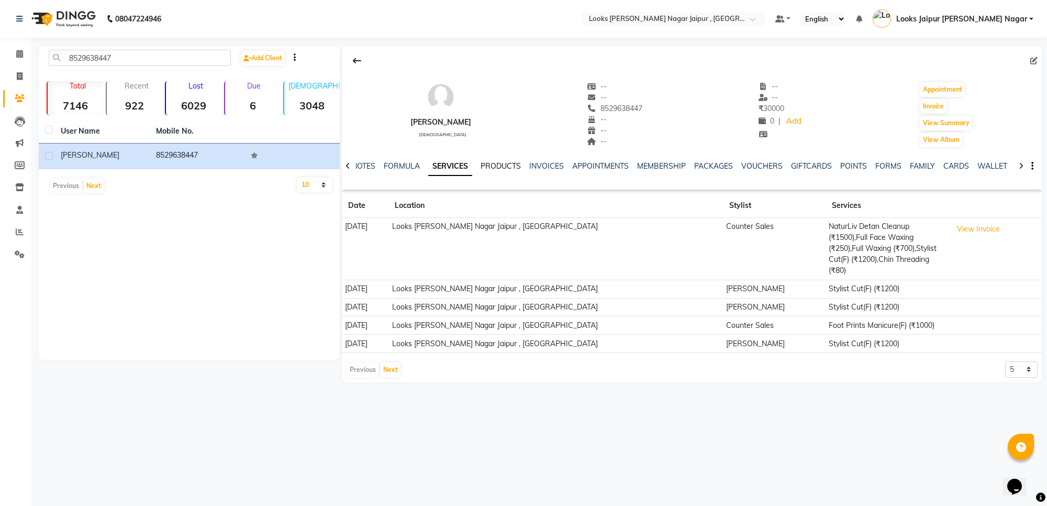
click at [511, 165] on link "PRODUCTS" at bounding box center [500, 165] width 40 height 9
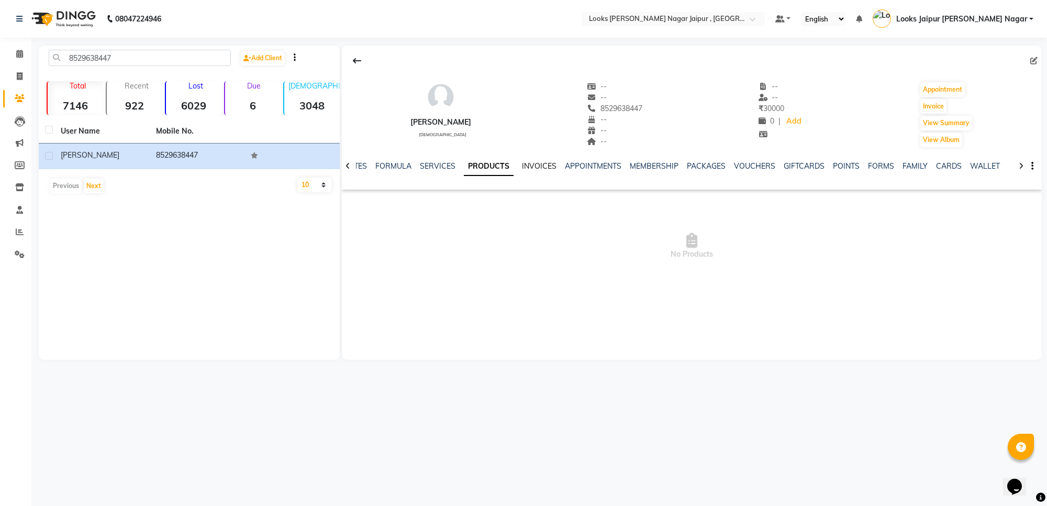
click at [522, 167] on link "INVOICES" at bounding box center [539, 165] width 35 height 9
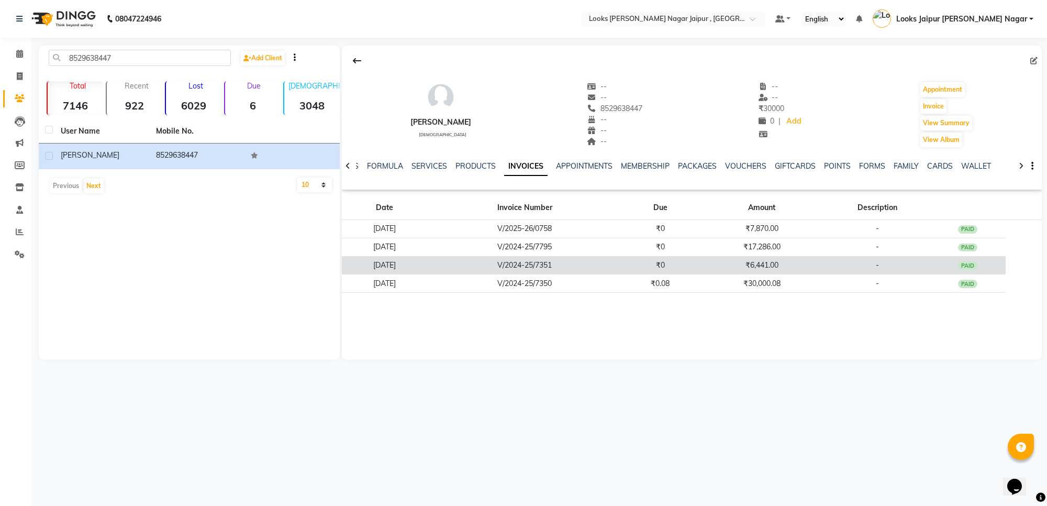
click at [978, 264] on div "PAID" at bounding box center [968, 265] width 20 height 8
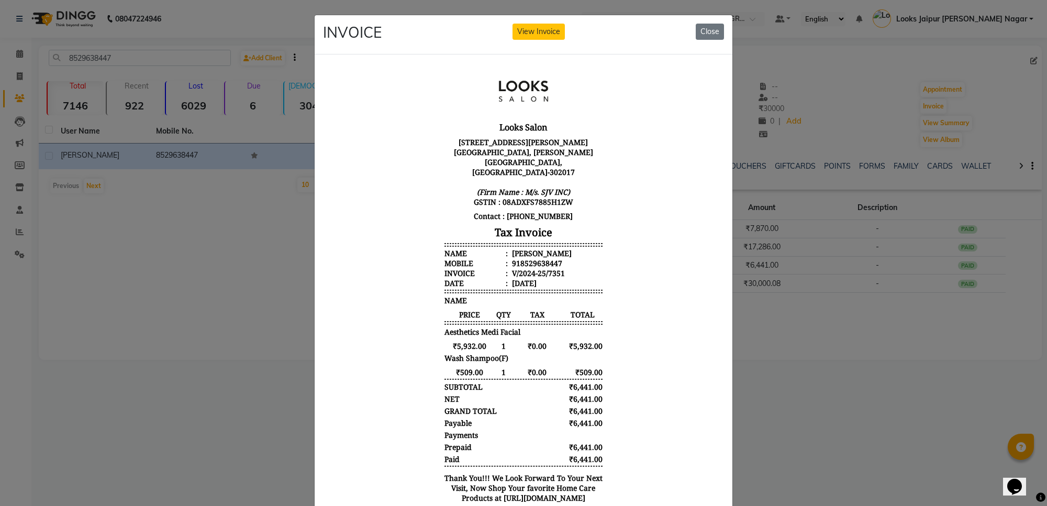
scroll to position [8, 0]
click at [1035, 275] on ngb-modal-window "INVOICE View Invoice Close" at bounding box center [523, 253] width 1047 height 506
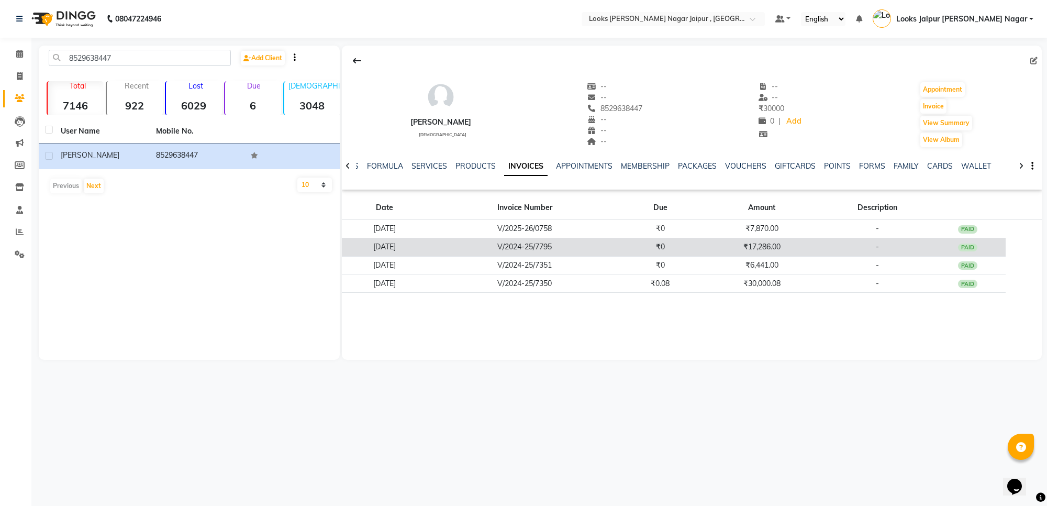
click at [975, 250] on div "PAID" at bounding box center [968, 247] width 20 height 8
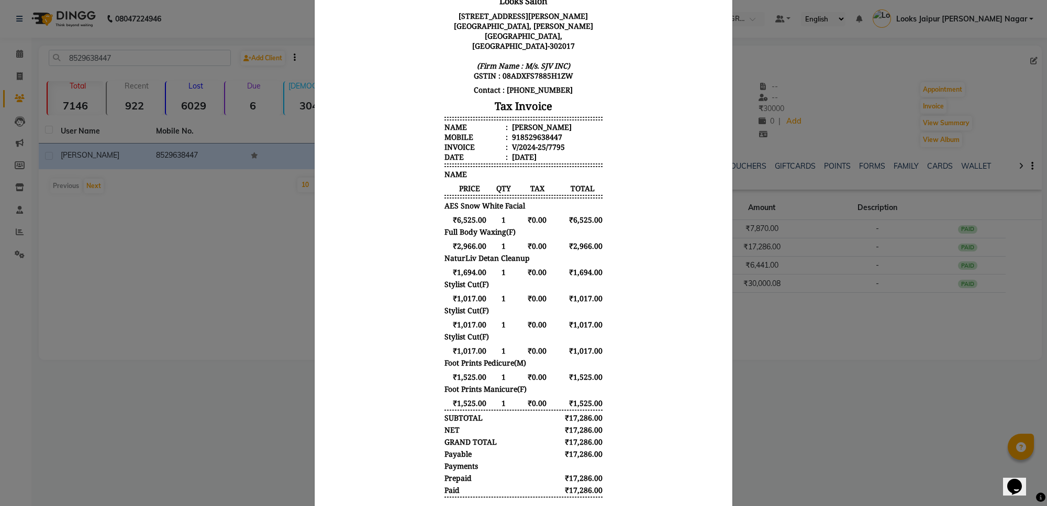
scroll to position [189, 0]
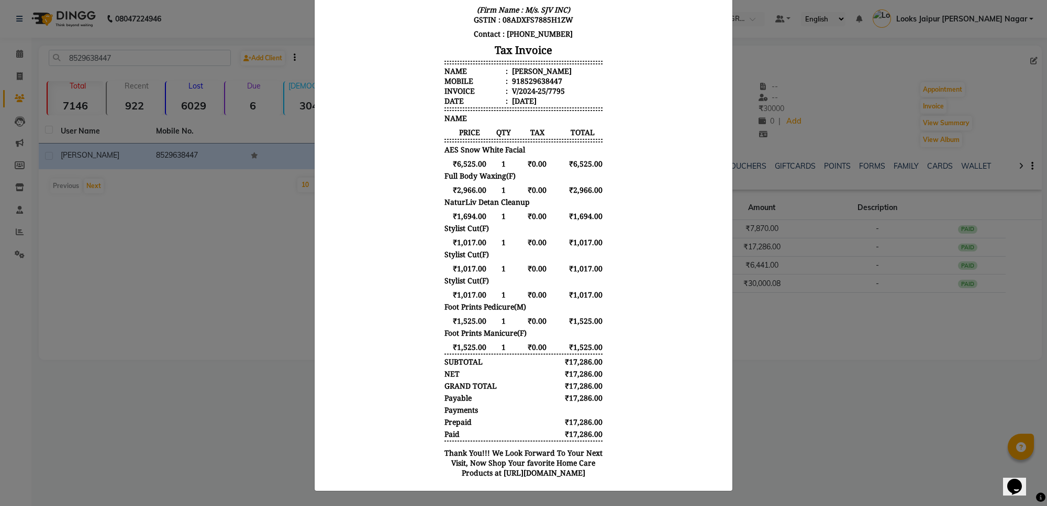
click at [869, 352] on ngb-modal-window "INVOICE View Invoice Close" at bounding box center [523, 253] width 1047 height 506
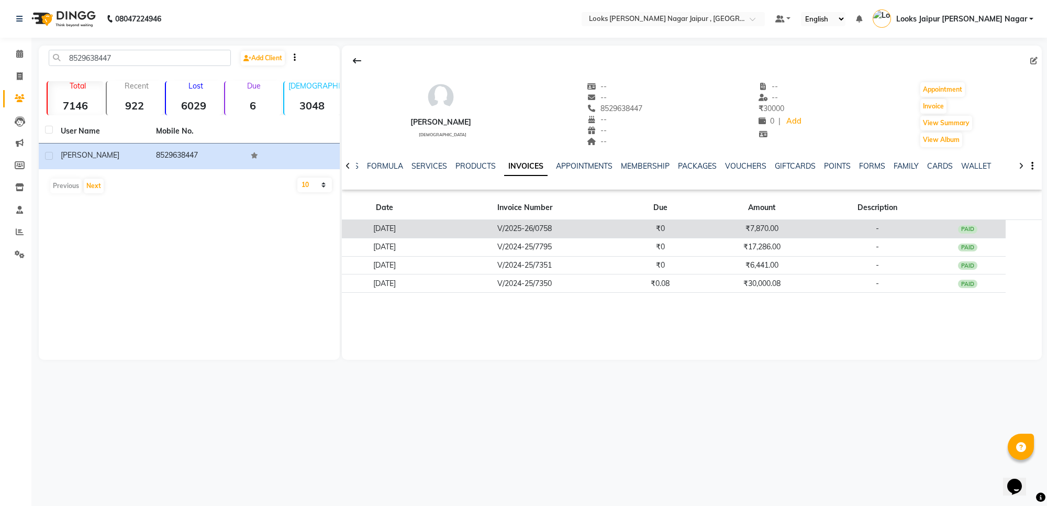
click at [978, 231] on div "PAID" at bounding box center [968, 229] width 20 height 8
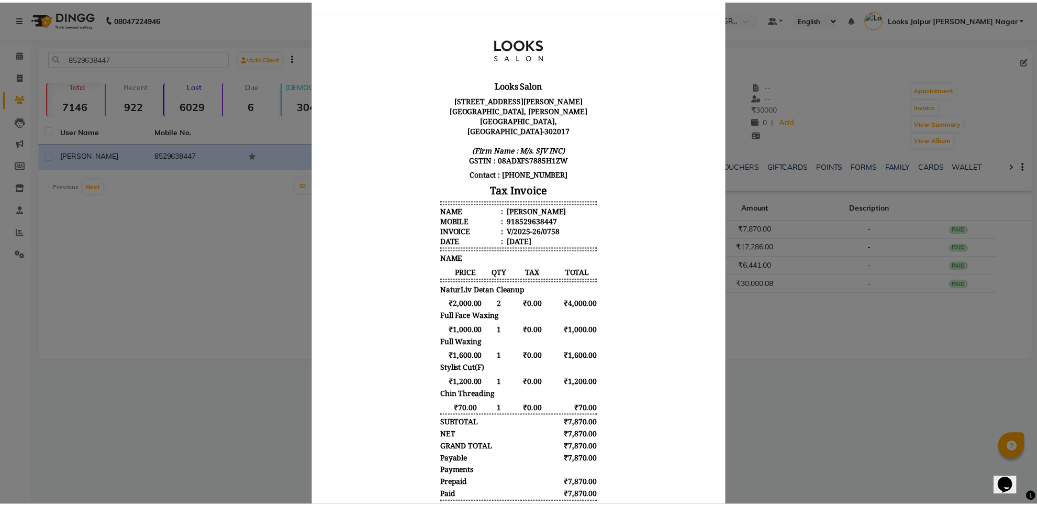
scroll to position [113, 0]
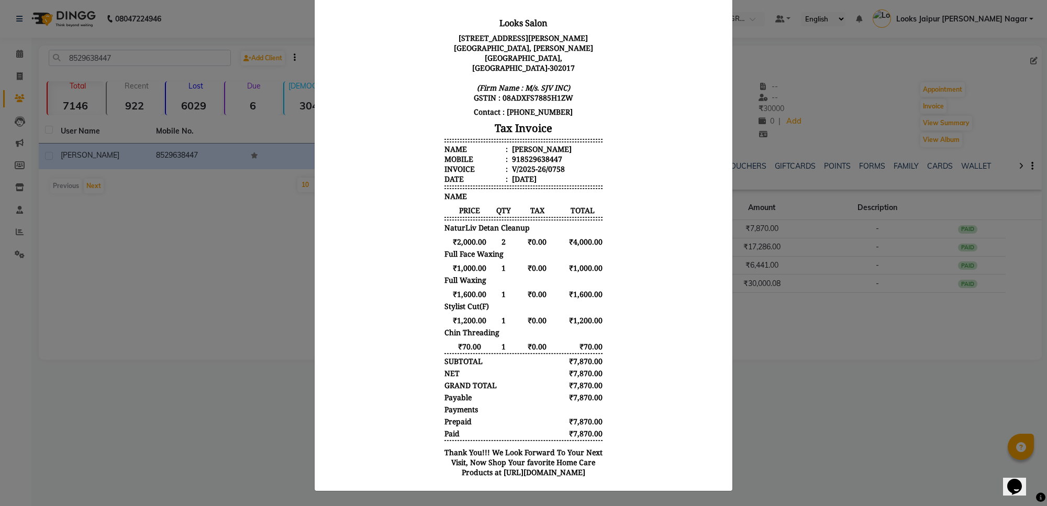
click at [914, 376] on ngb-modal-window "INVOICE View Invoice Close" at bounding box center [523, 253] width 1047 height 506
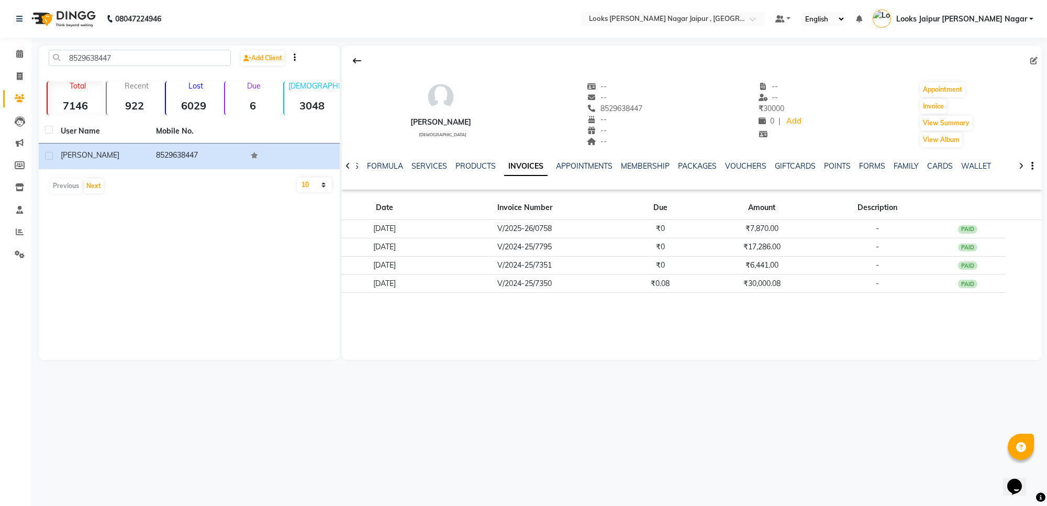
drag, startPoint x: 479, startPoint y: 346, endPoint x: 476, endPoint y: 362, distance: 16.0
click at [478, 354] on div "LASHIKA female -- -- 8529638447 -- -- -- -- -- ₹ 30000 0 | Add Appointment Invo…" at bounding box center [692, 203] width 700 height 314
click at [13, 225] on link "Reports" at bounding box center [15, 231] width 25 height 17
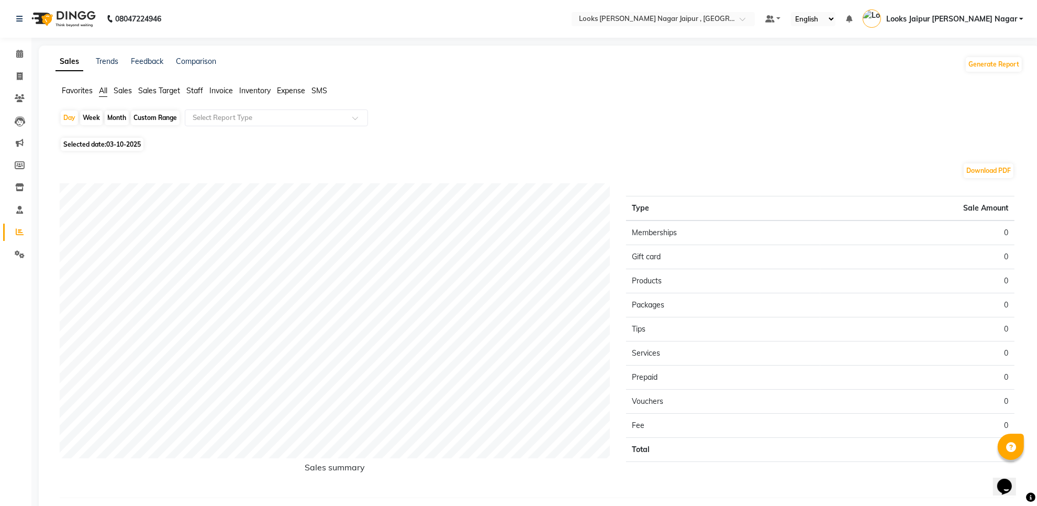
click at [202, 89] on span "Staff" at bounding box center [194, 90] width 17 height 9
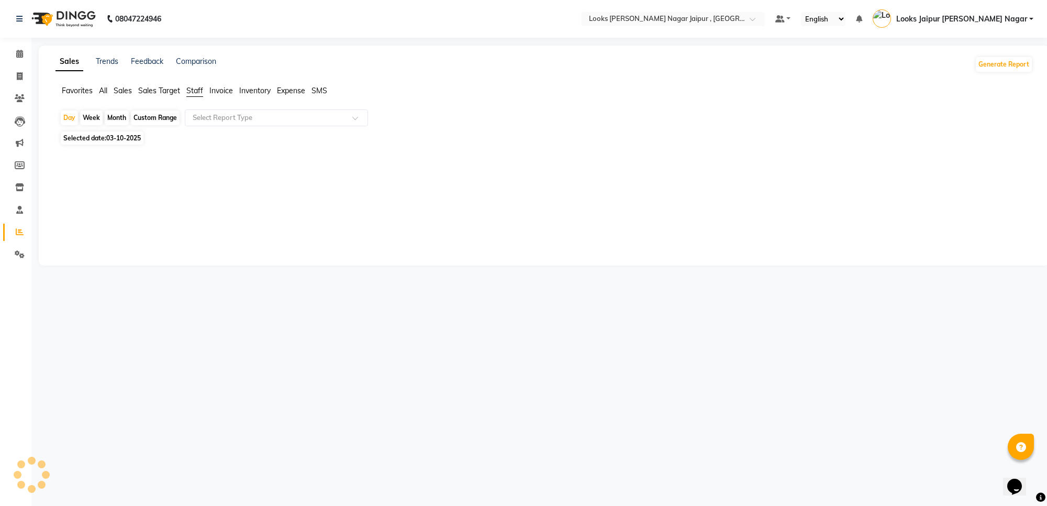
click at [129, 138] on span "03-10-2025" at bounding box center [123, 138] width 35 height 8
click at [119, 135] on span "03-10-2025" at bounding box center [123, 138] width 35 height 8
select select "10"
select select "2025"
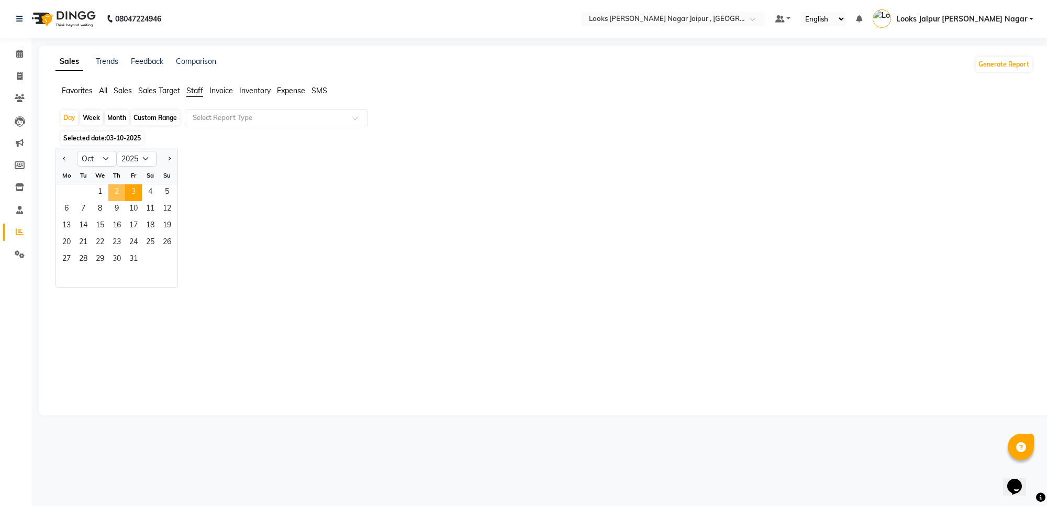
click at [114, 187] on span "2" at bounding box center [116, 192] width 17 height 17
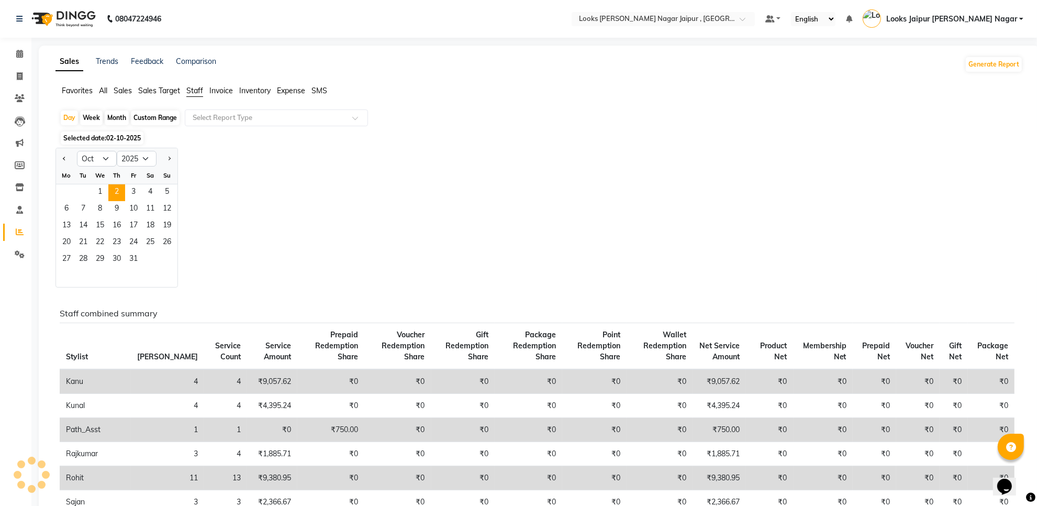
click at [697, 192] on div "Jan Feb Mar Apr May Jun Jul Aug Sep Oct Nov Dec 2015 2016 2017 2018 2019 2020 2…" at bounding box center [538, 218] width 967 height 140
